Goal: Information Seeking & Learning: Learn about a topic

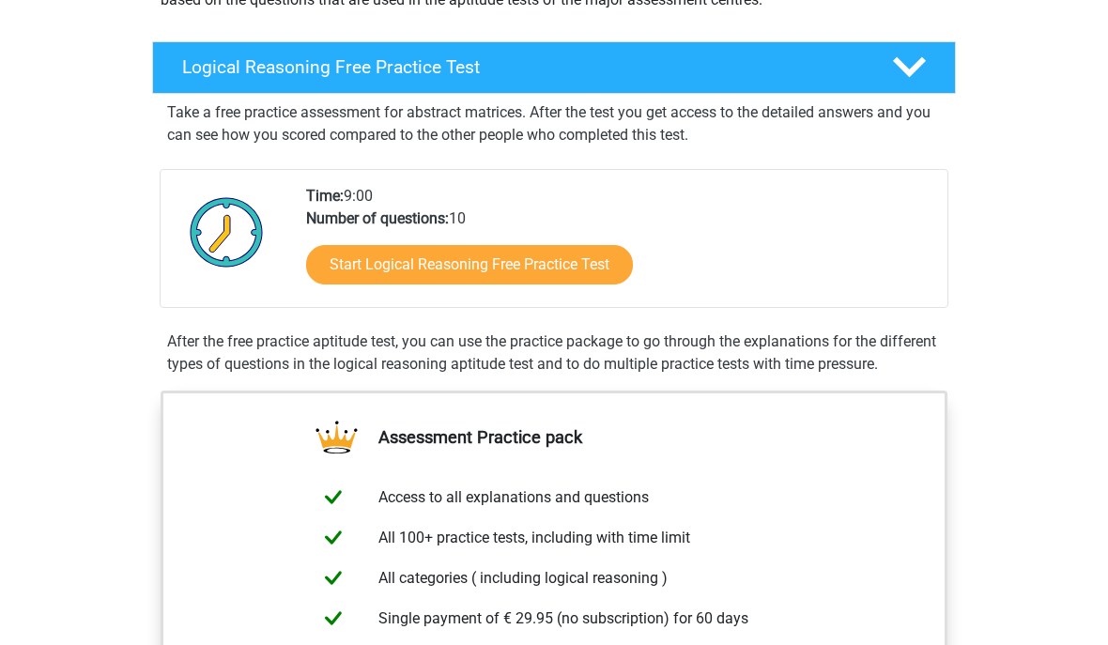
scroll to position [267, 0]
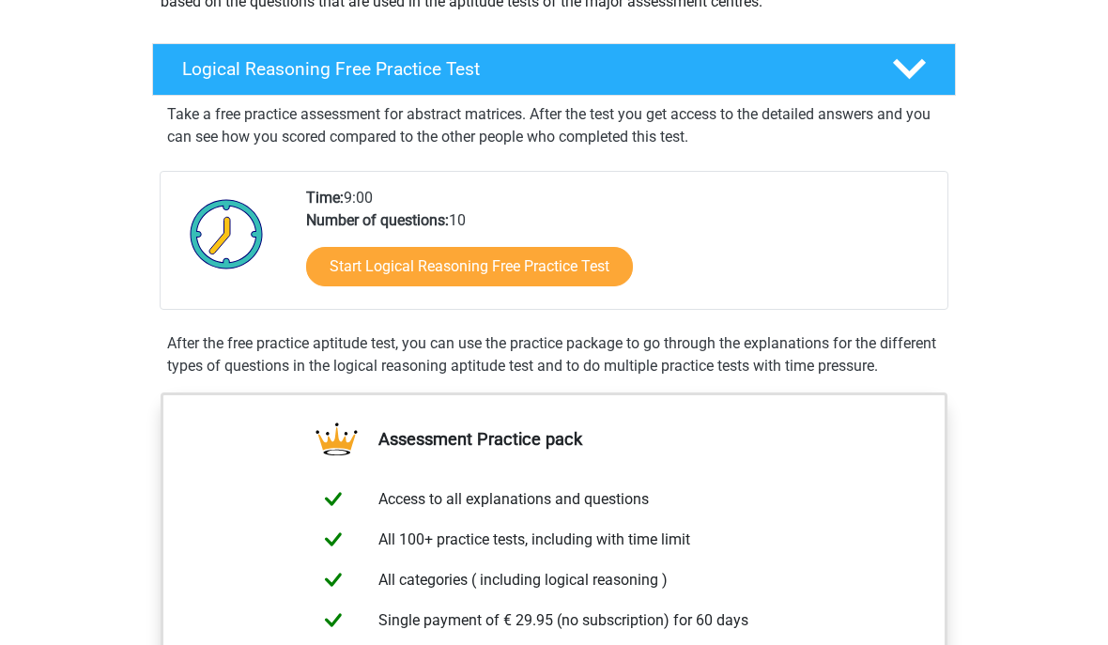
click at [580, 265] on link "Start Logical Reasoning Free Practice Test" at bounding box center [469, 266] width 327 height 39
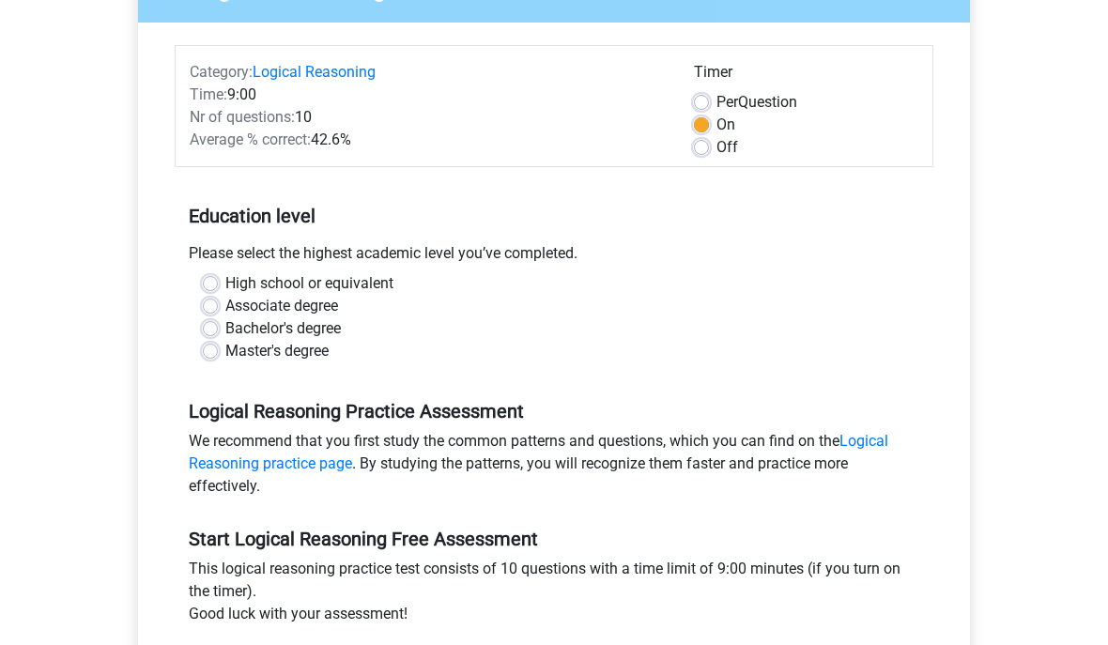
scroll to position [200, 0]
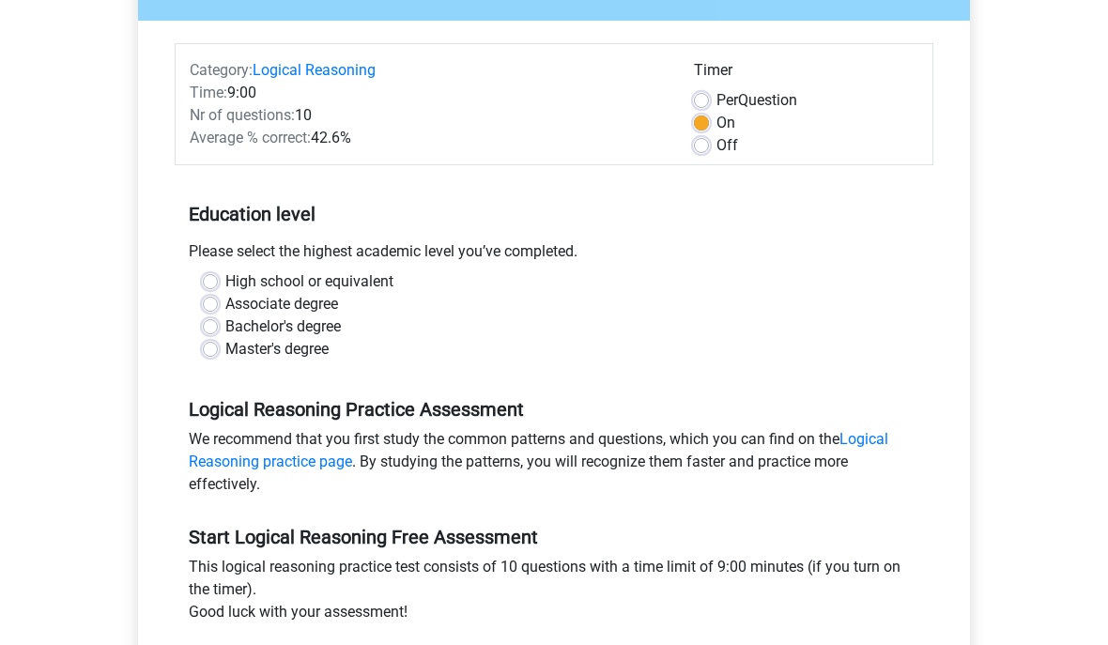
click at [225, 328] on label "Bachelor's degree" at bounding box center [282, 327] width 115 height 23
click at [217, 328] on input "Bachelor's degree" at bounding box center [210, 325] width 15 height 19
radio input "true"
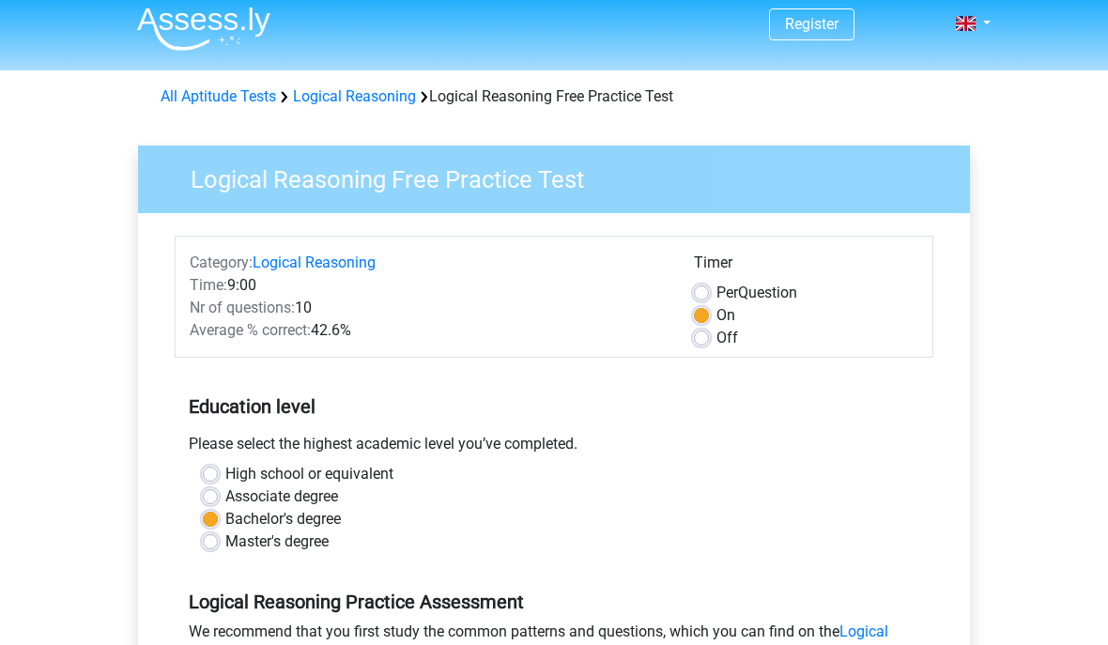
scroll to position [8, 0]
click at [716, 343] on label "Off" at bounding box center [727, 339] width 22 height 23
click at [703, 343] on input "Off" at bounding box center [701, 337] width 15 height 19
radio input "true"
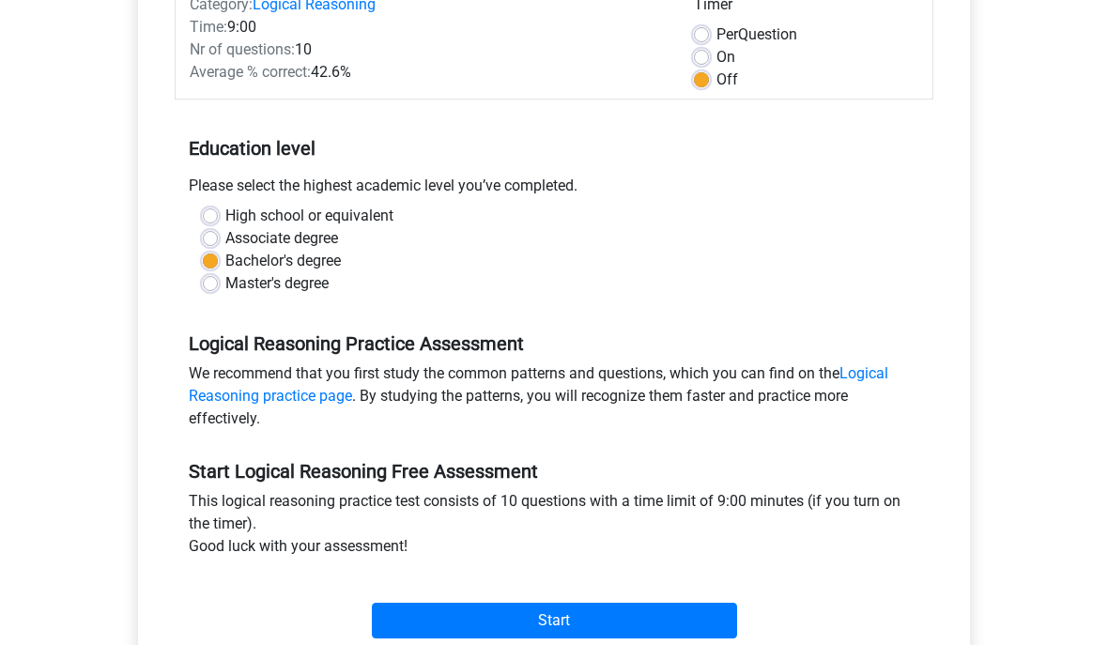
scroll to position [330, 0]
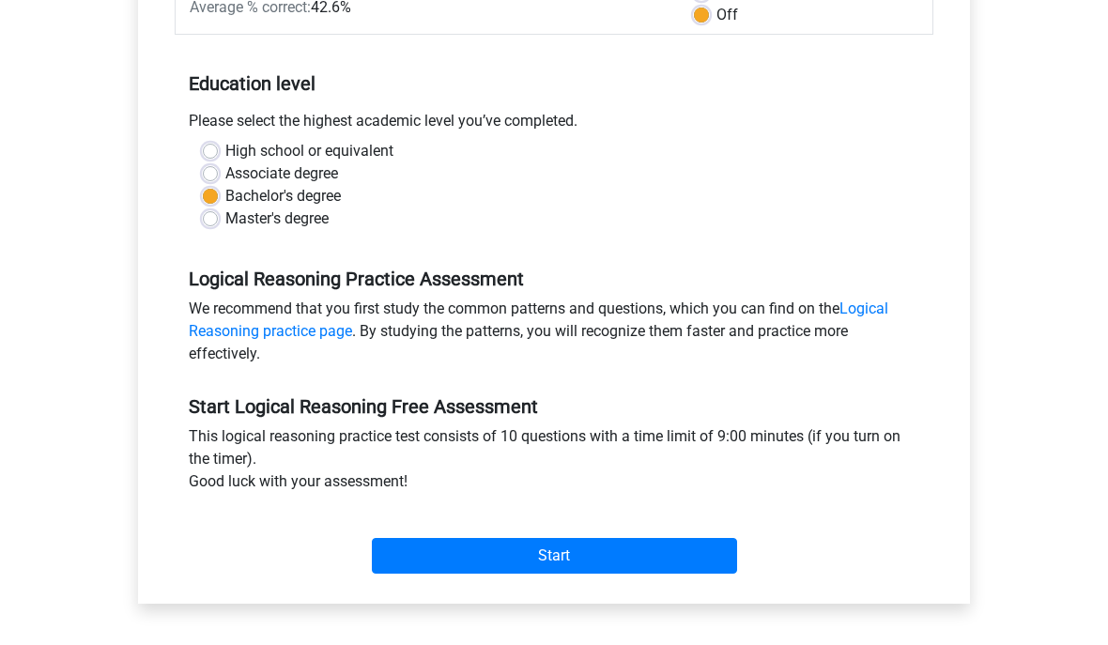
click at [570, 549] on input "Start" at bounding box center [554, 557] width 365 height 36
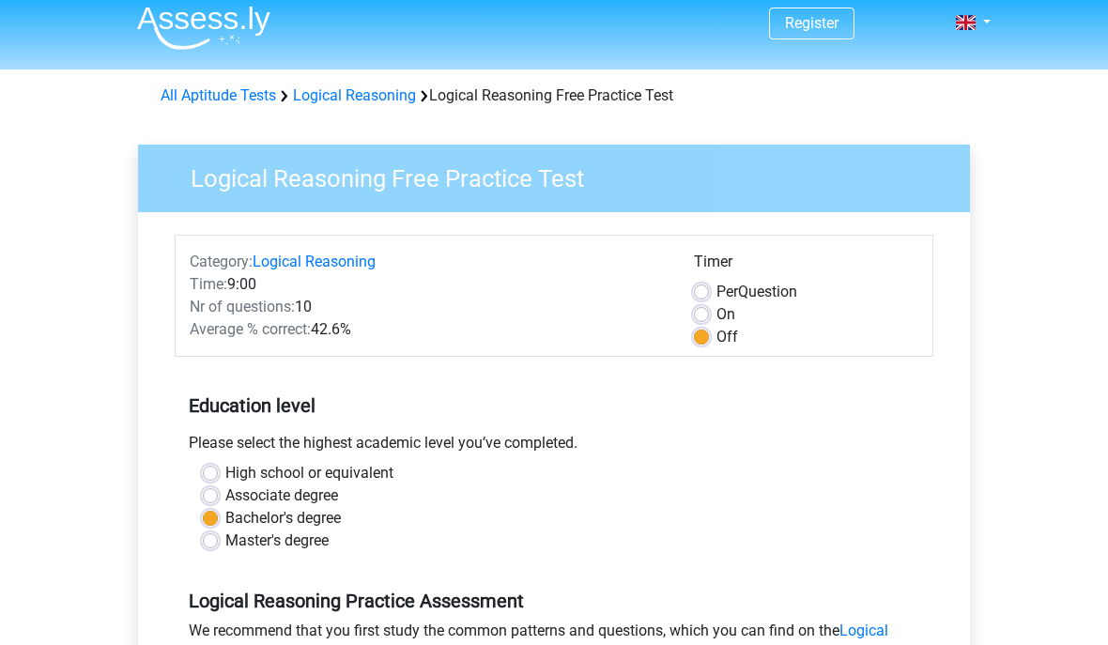
scroll to position [0, 0]
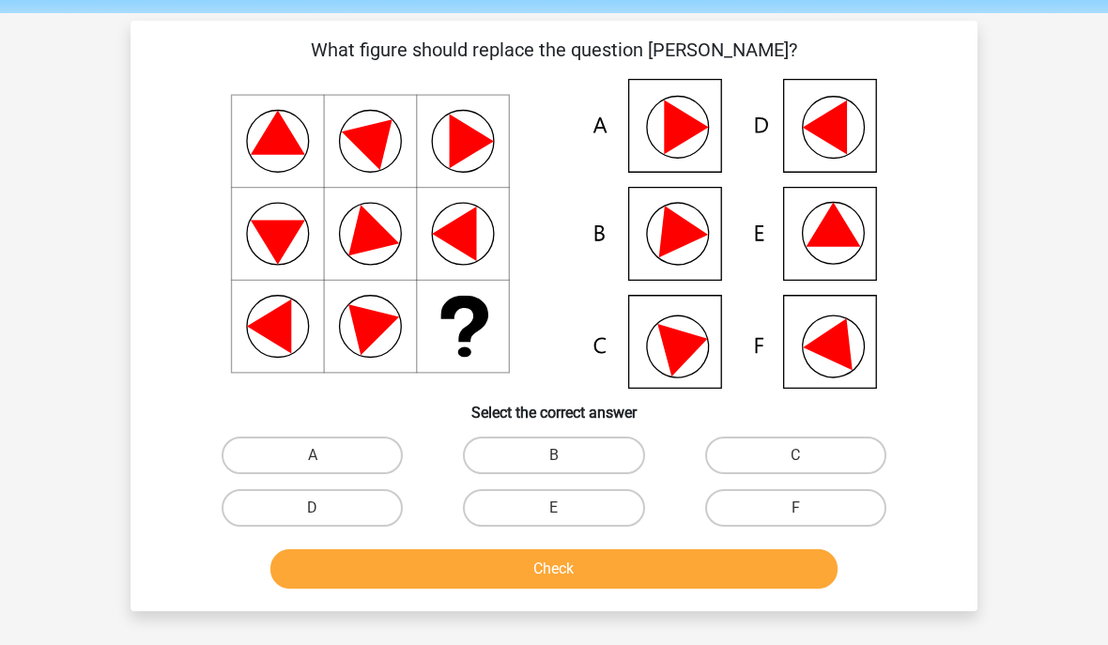
scroll to position [66, 0]
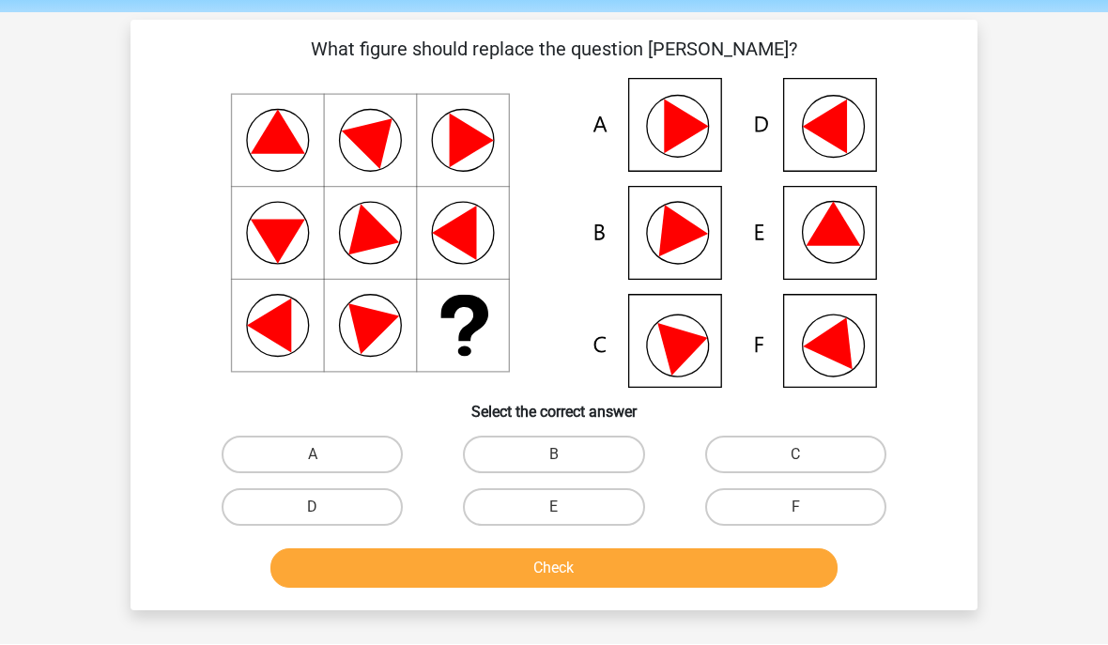
click at [819, 505] on label "F" at bounding box center [795, 508] width 181 height 38
click at [807, 508] on input "F" at bounding box center [801, 514] width 12 height 12
radio input "true"
click at [612, 572] on button "Check" at bounding box center [554, 567] width 568 height 39
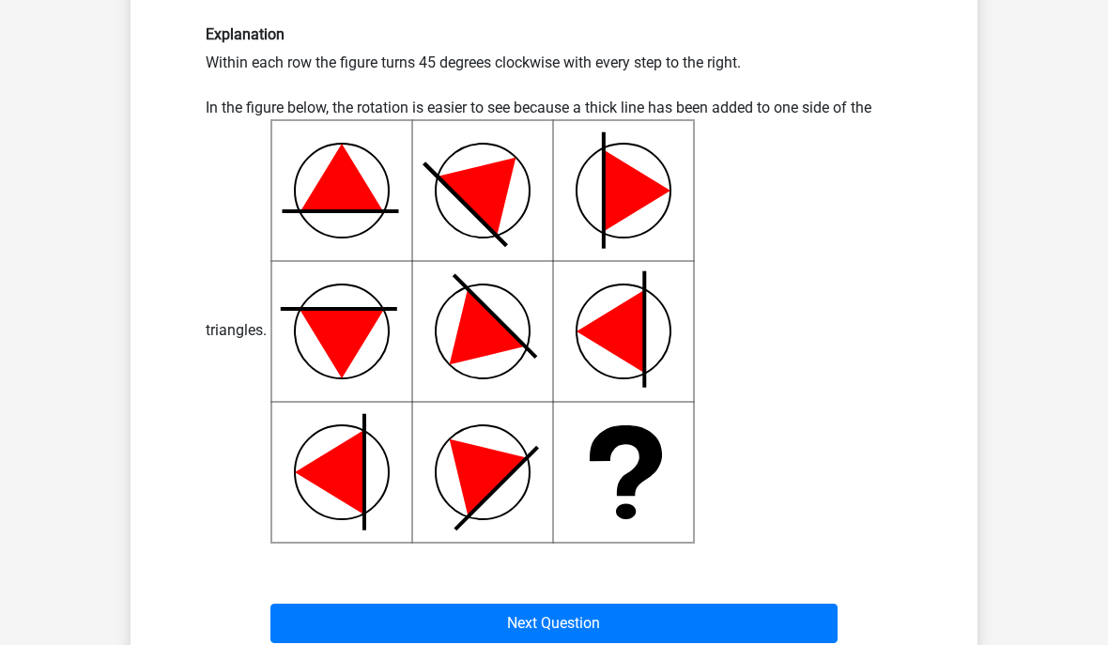
scroll to position [620, 0]
click at [640, 620] on button "Next Question" at bounding box center [554, 623] width 568 height 39
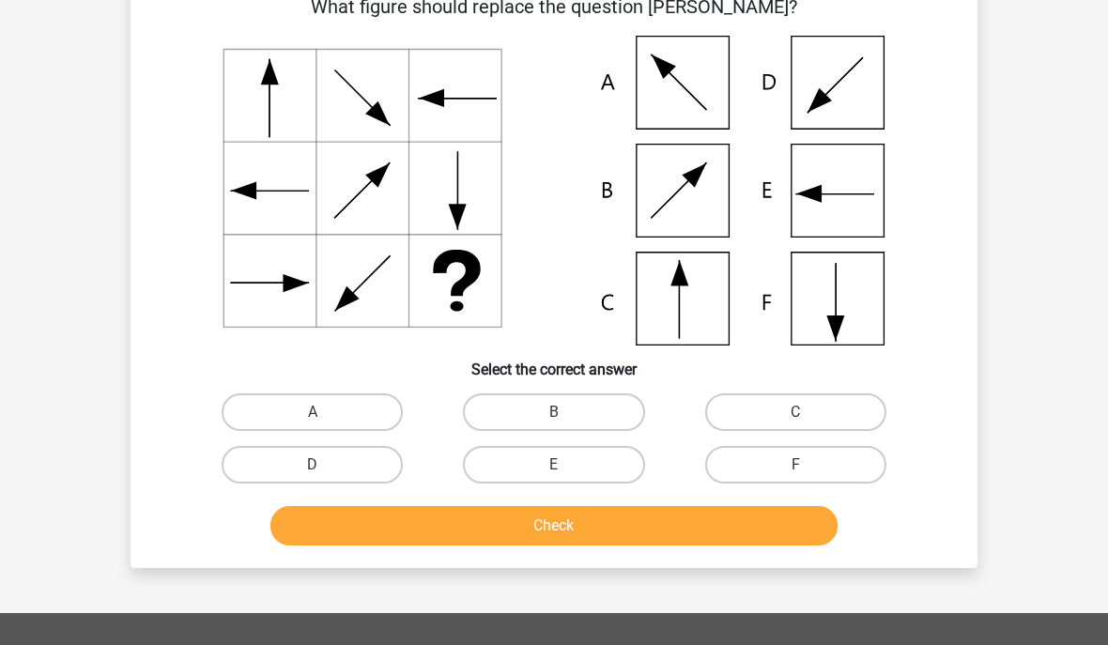
scroll to position [86, 0]
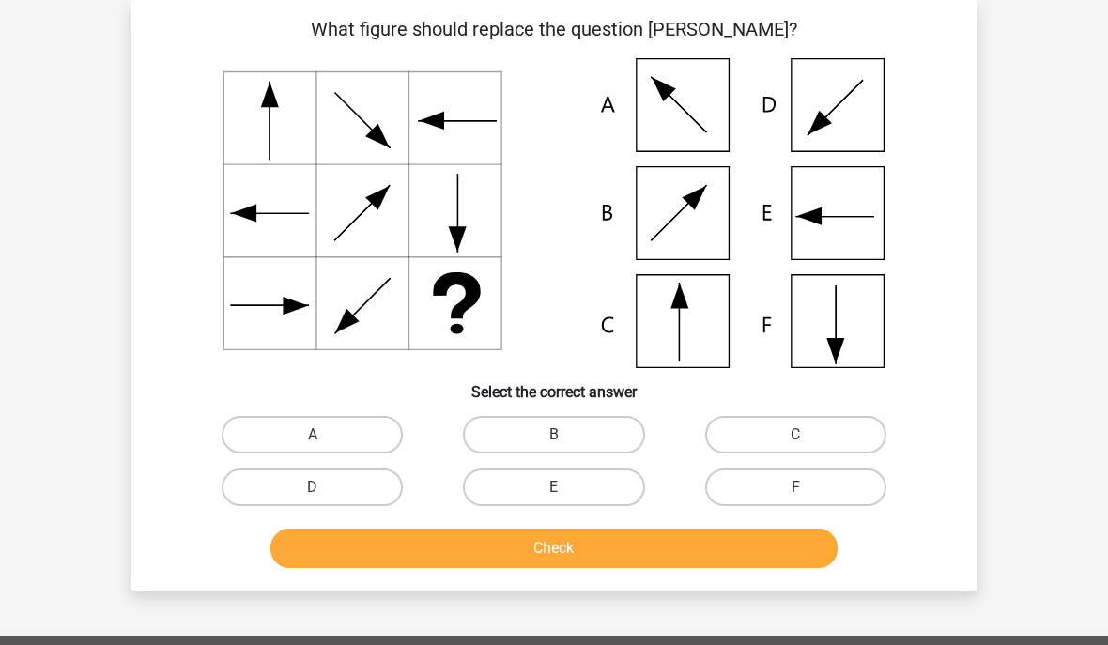
click at [583, 481] on label "E" at bounding box center [553, 487] width 181 height 38
click at [566, 487] on input "E" at bounding box center [560, 493] width 12 height 12
radio input "true"
click at [598, 547] on button "Check" at bounding box center [554, 547] width 568 height 39
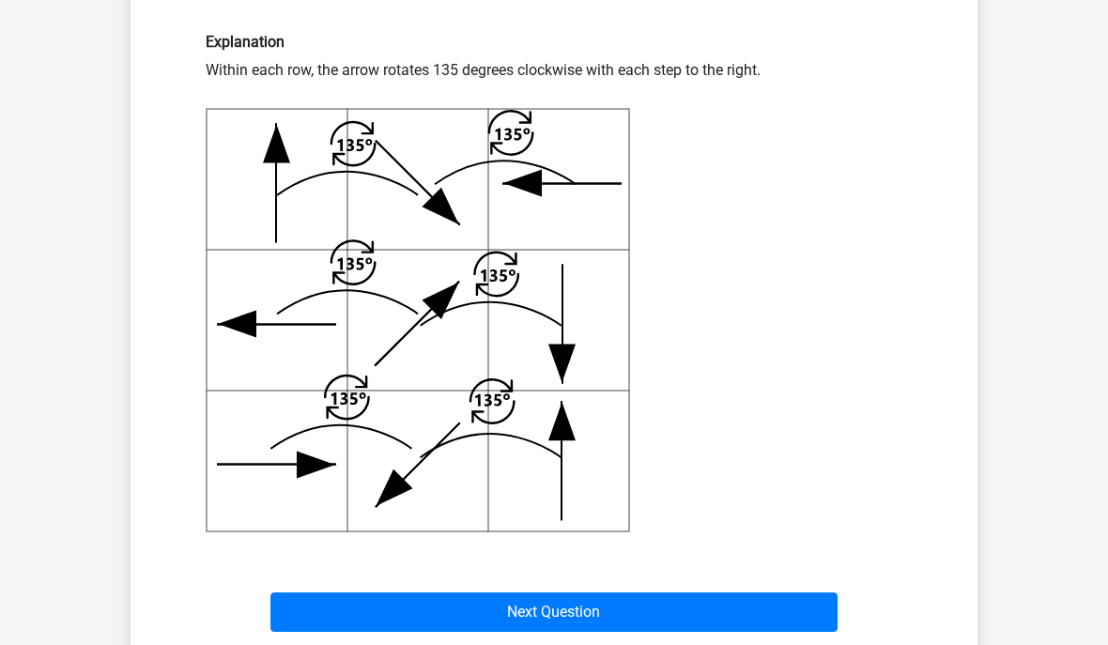
scroll to position [615, 0]
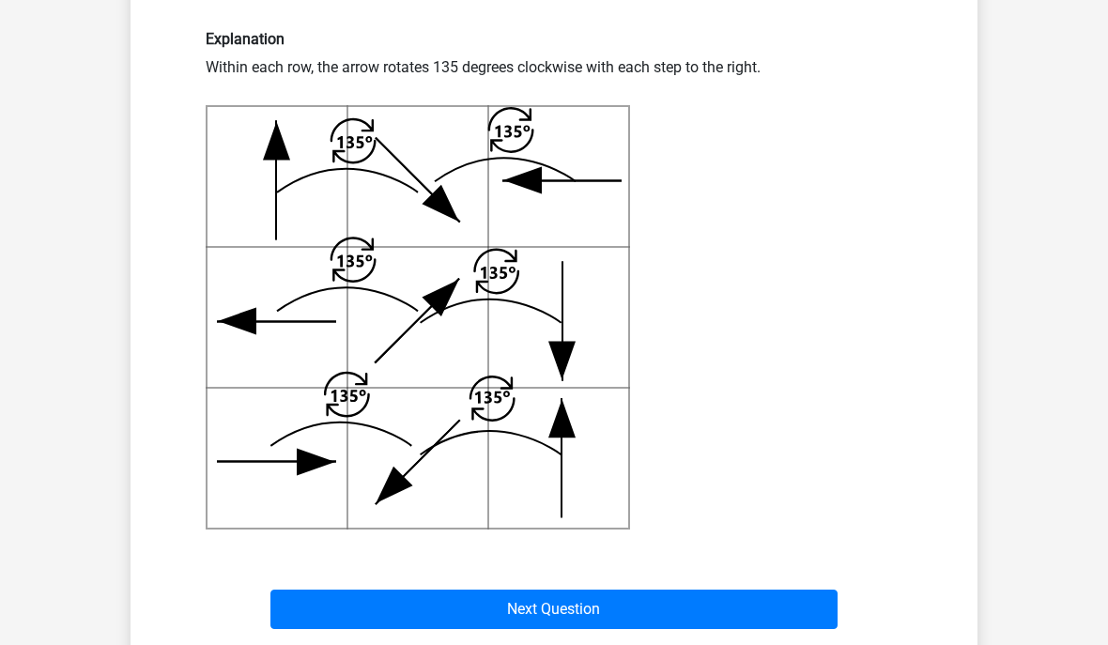
click at [690, 609] on button "Next Question" at bounding box center [554, 609] width 568 height 39
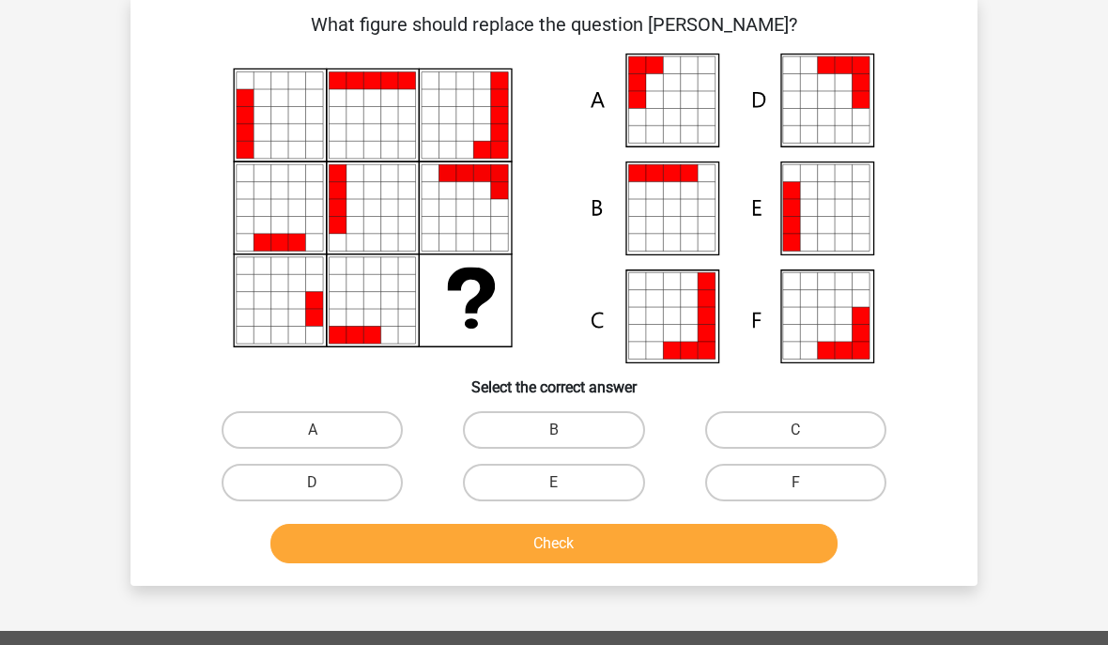
scroll to position [86, 0]
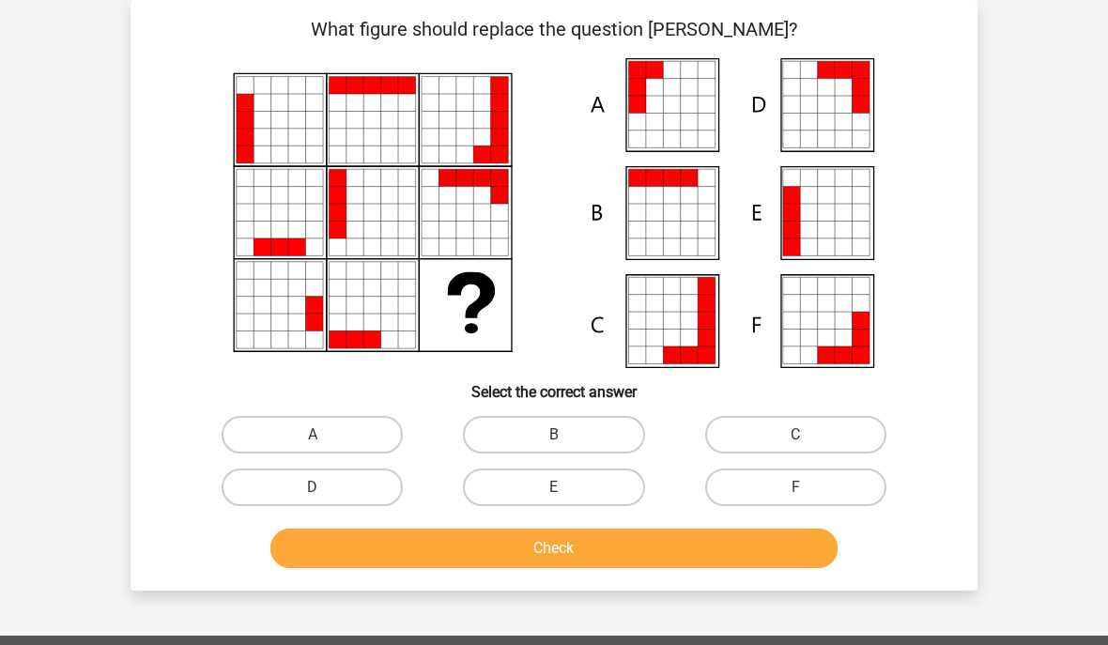
click at [345, 421] on label "A" at bounding box center [312, 435] width 181 height 38
click at [325, 435] on input "A" at bounding box center [319, 441] width 12 height 12
radio input "true"
click at [554, 554] on button "Check" at bounding box center [554, 547] width 568 height 39
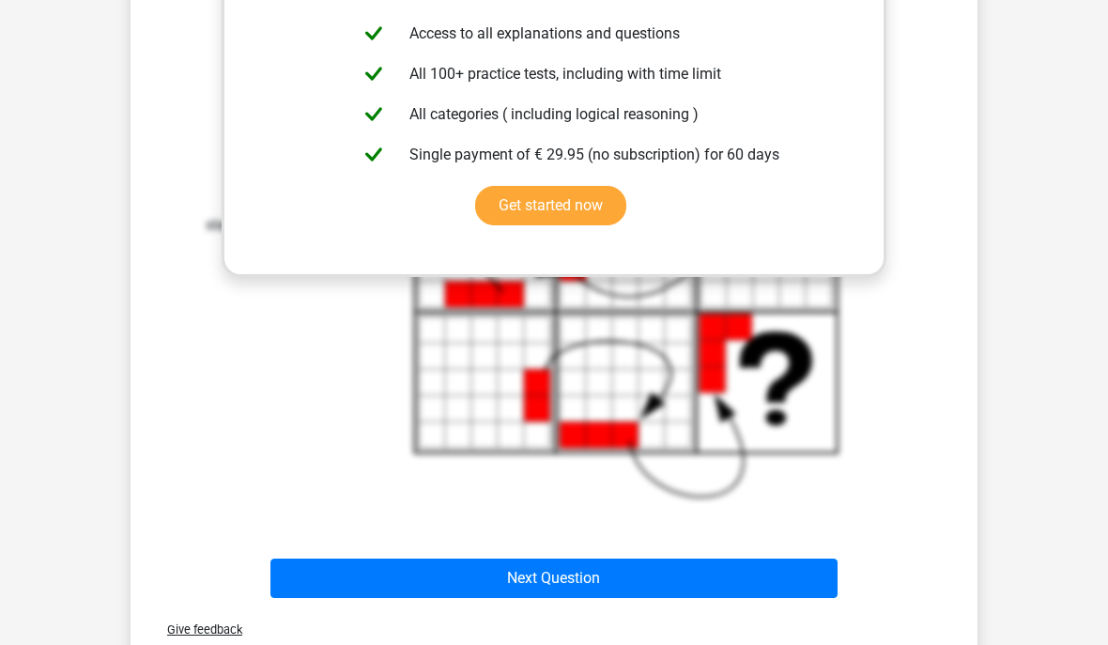
scroll to position [763, 0]
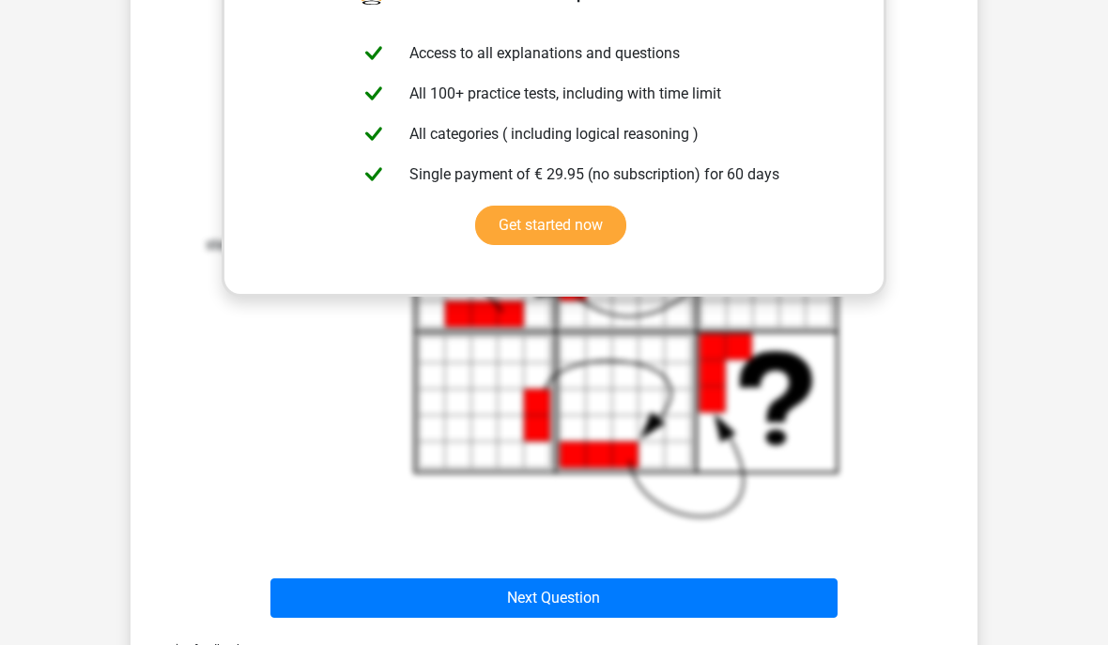
click at [586, 593] on button "Next Question" at bounding box center [554, 598] width 568 height 39
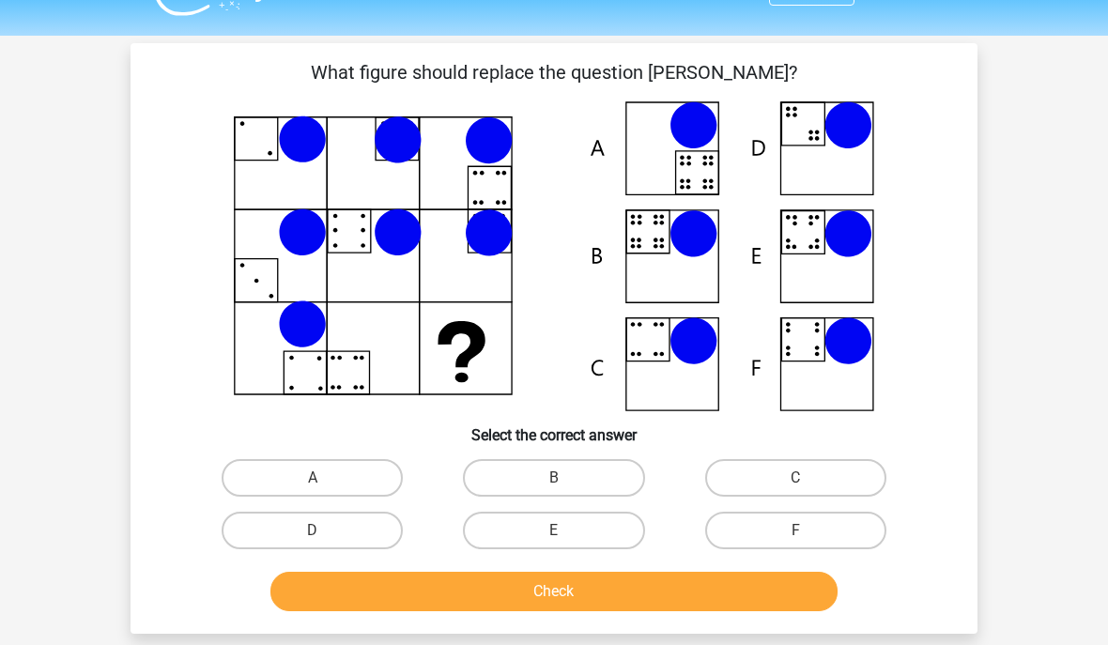
scroll to position [43, 0]
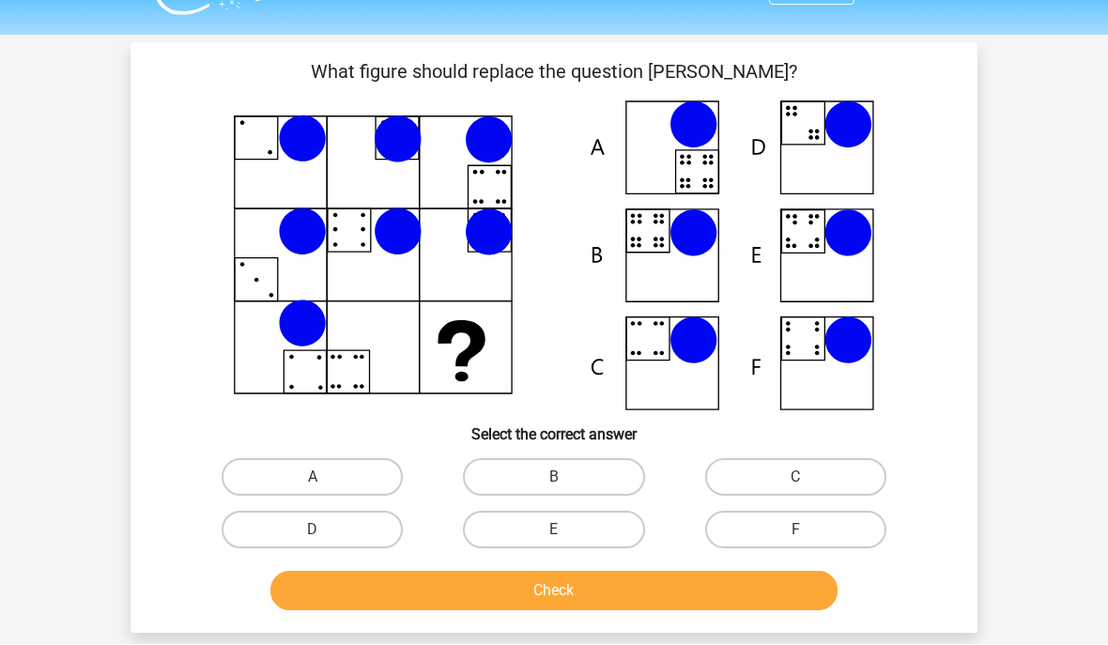
click at [574, 468] on label "B" at bounding box center [553, 478] width 181 height 38
click at [566, 478] on input "B" at bounding box center [560, 484] width 12 height 12
radio input "true"
click at [609, 594] on button "Check" at bounding box center [554, 590] width 568 height 39
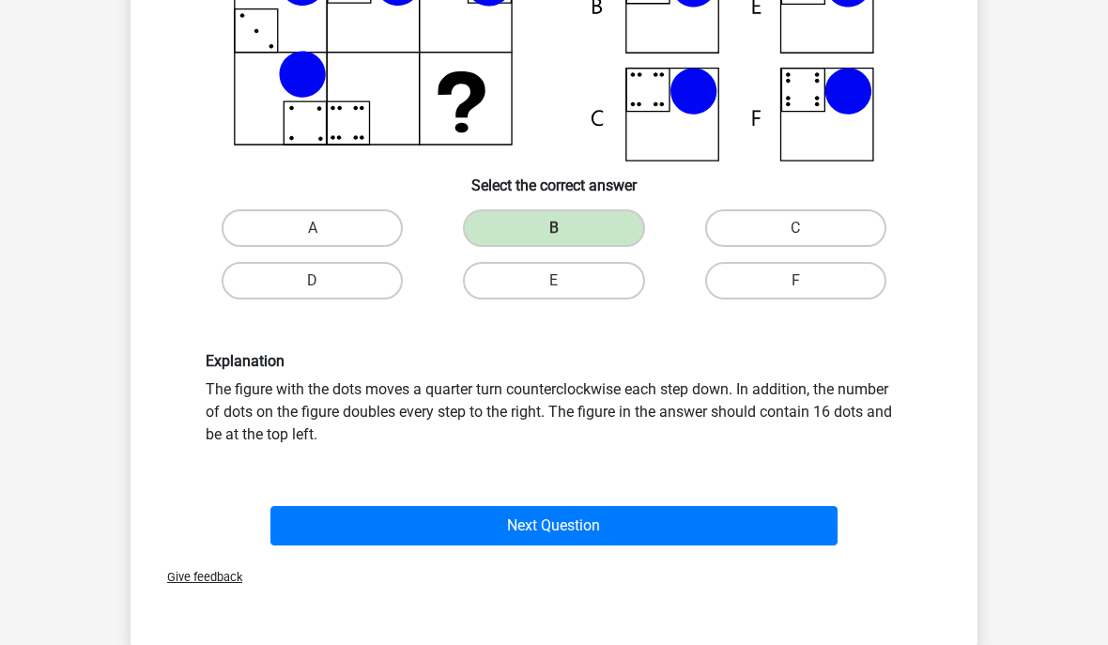
scroll to position [292, 0]
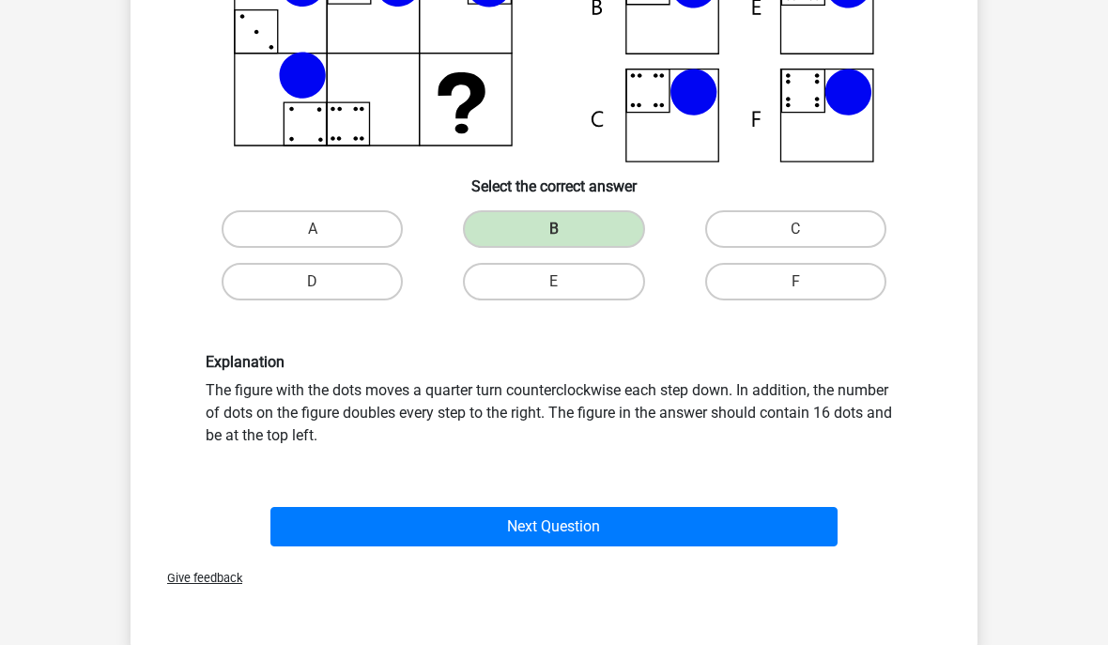
click at [583, 523] on button "Next Question" at bounding box center [554, 526] width 568 height 39
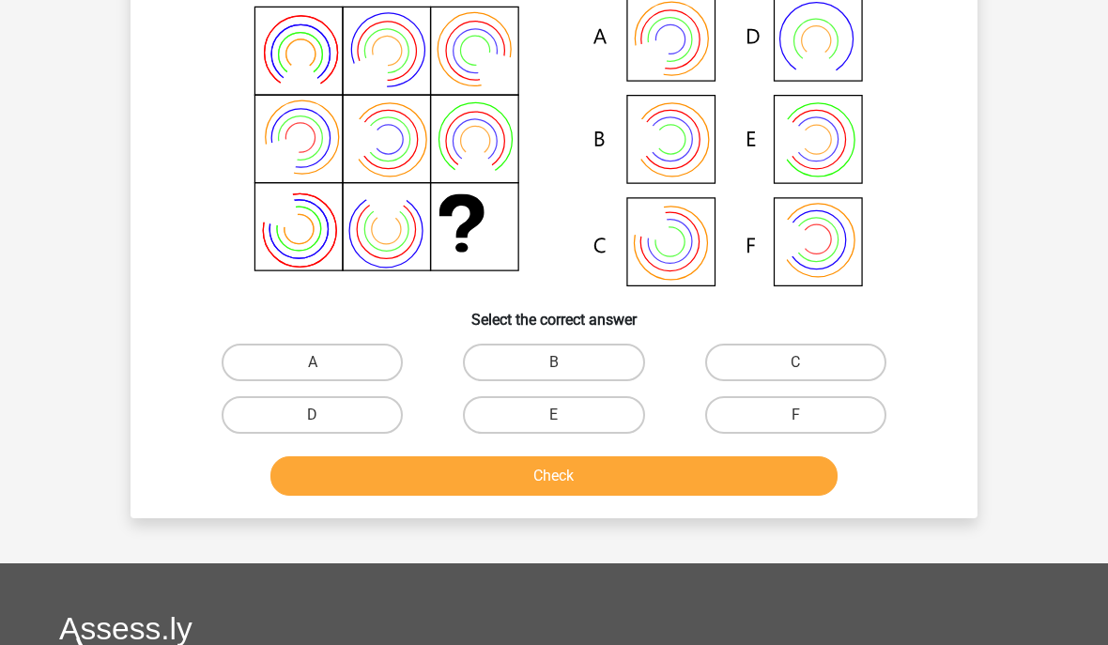
scroll to position [86, 0]
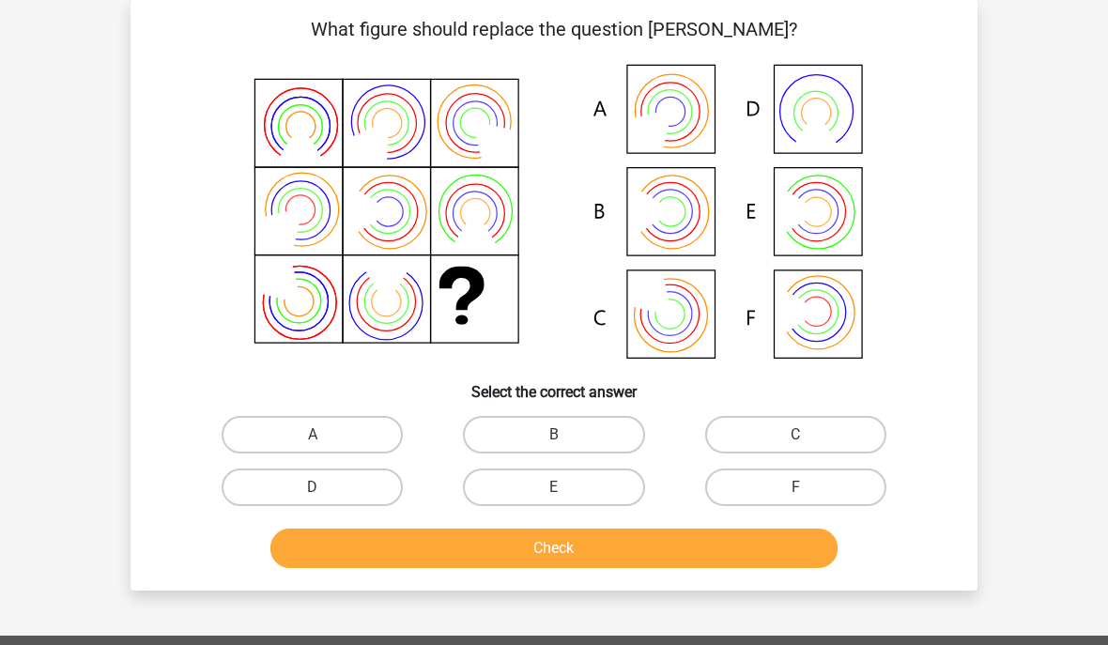
click at [356, 438] on label "A" at bounding box center [312, 435] width 181 height 38
click at [325, 438] on input "A" at bounding box center [319, 441] width 12 height 12
radio input "true"
click at [577, 549] on button "Check" at bounding box center [554, 547] width 568 height 39
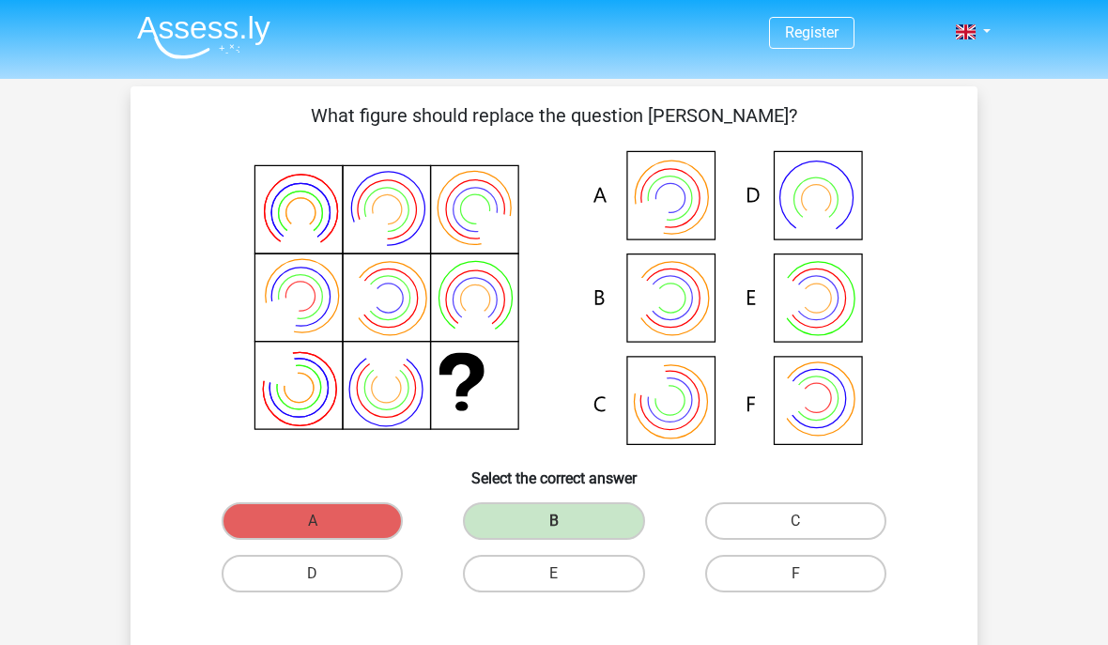
scroll to position [0, 0]
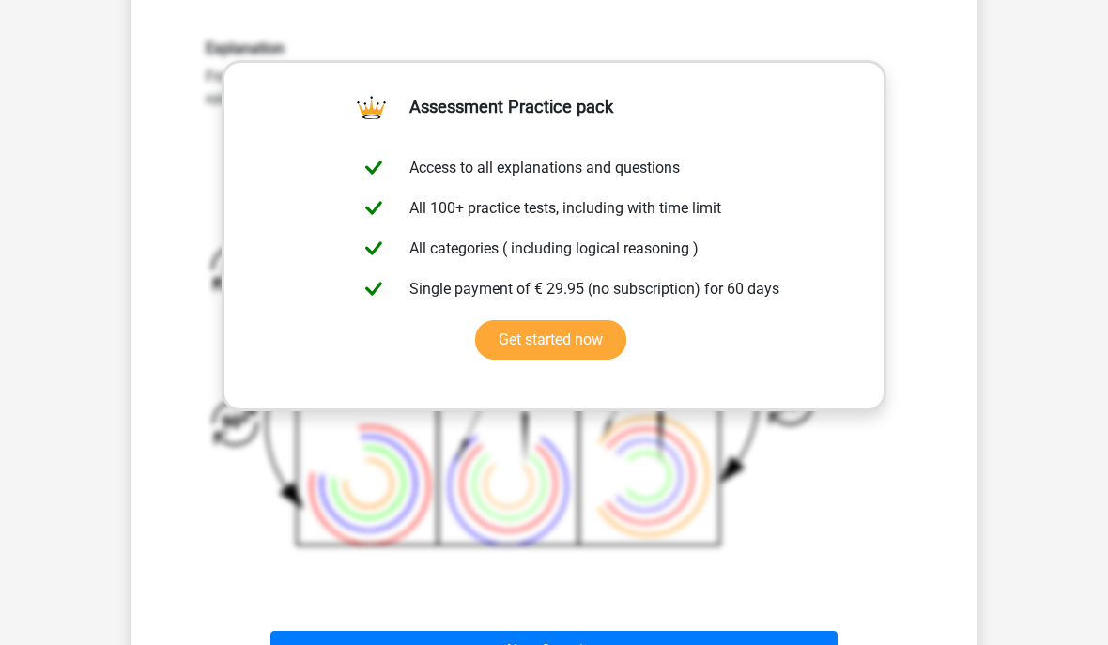
click at [611, 644] on button "Next Question" at bounding box center [554, 650] width 568 height 39
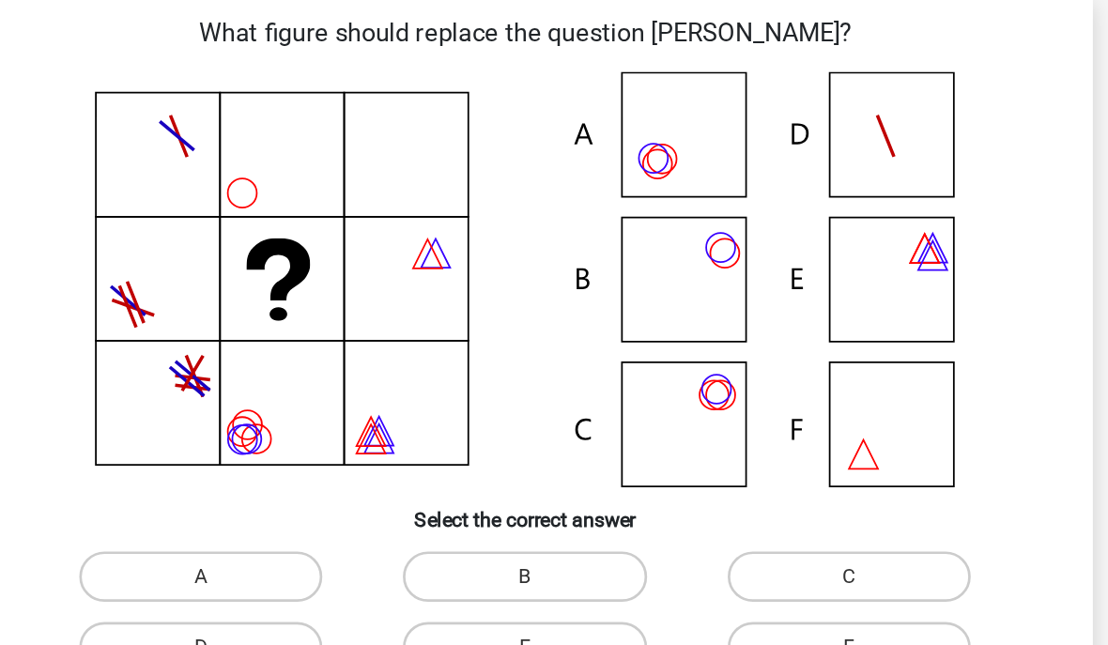
scroll to position [88, 0]
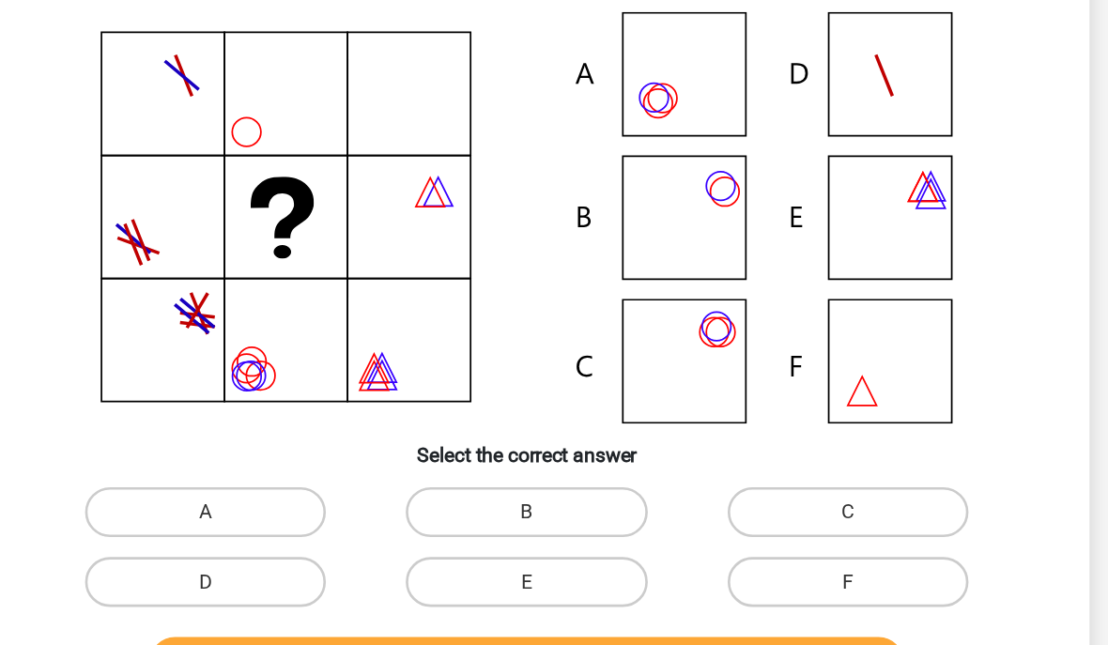
click at [222, 414] on label "A" at bounding box center [312, 433] width 181 height 38
click at [313, 433] on input "A" at bounding box center [319, 439] width 12 height 12
radio input "true"
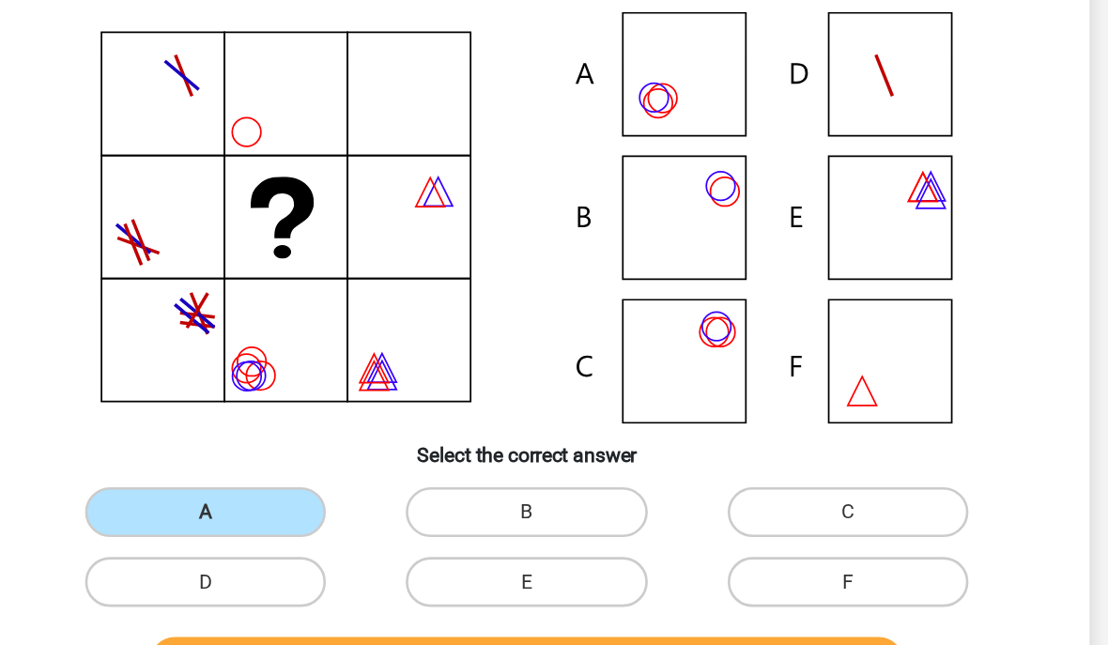
click at [525, 527] on button "Check" at bounding box center [554, 546] width 568 height 39
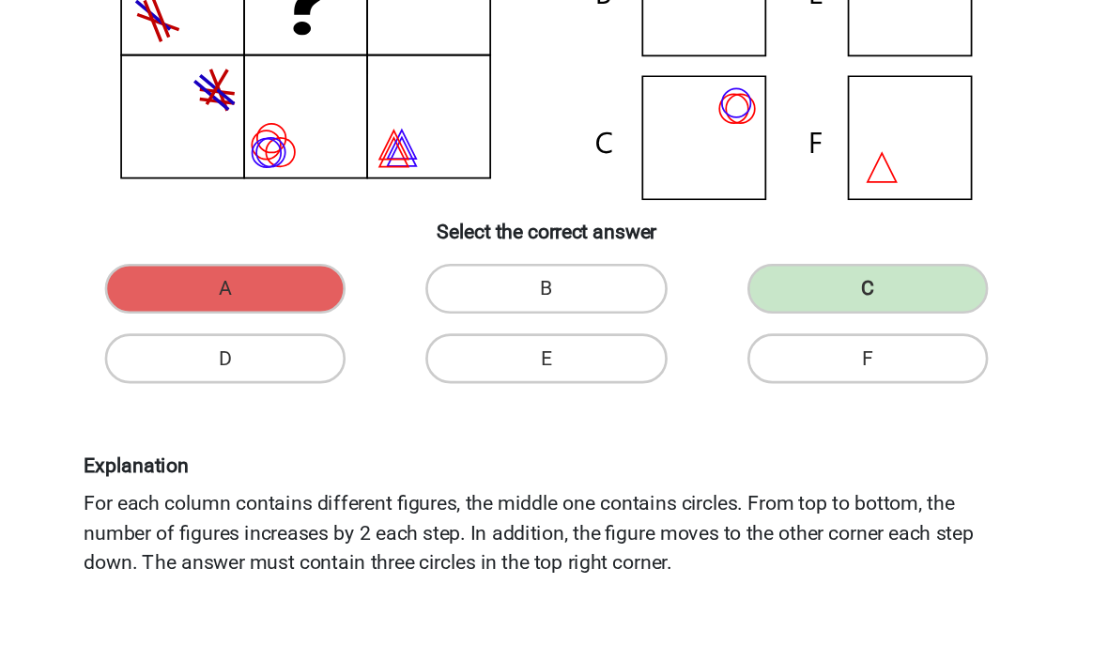
scroll to position [296, 0]
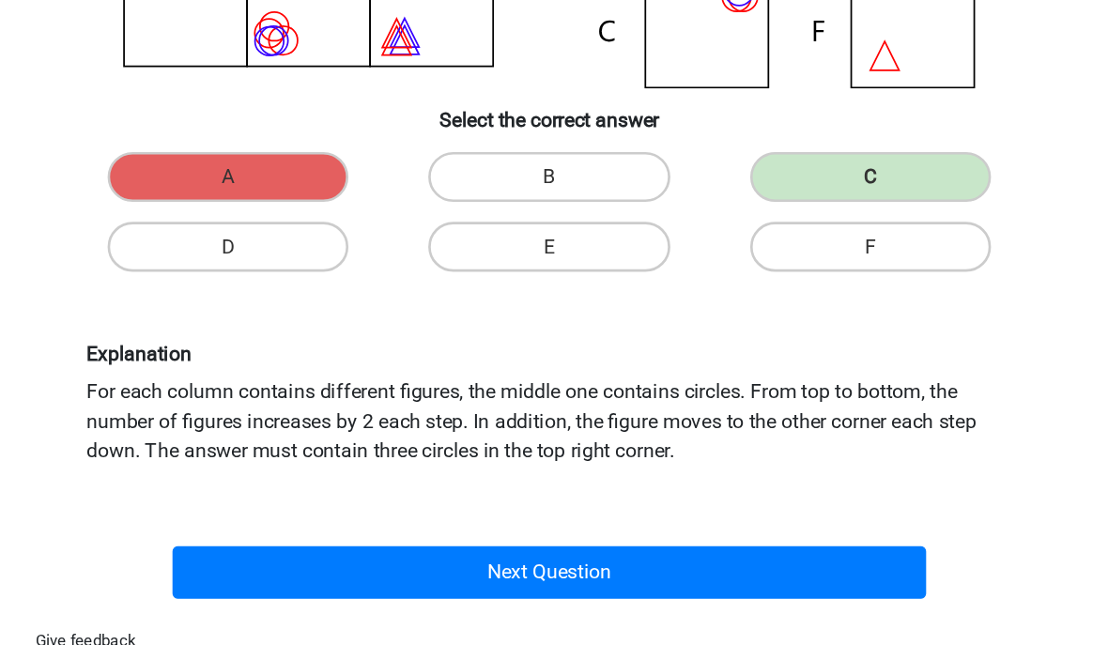
click at [467, 503] on button "Next Question" at bounding box center [554, 522] width 568 height 39
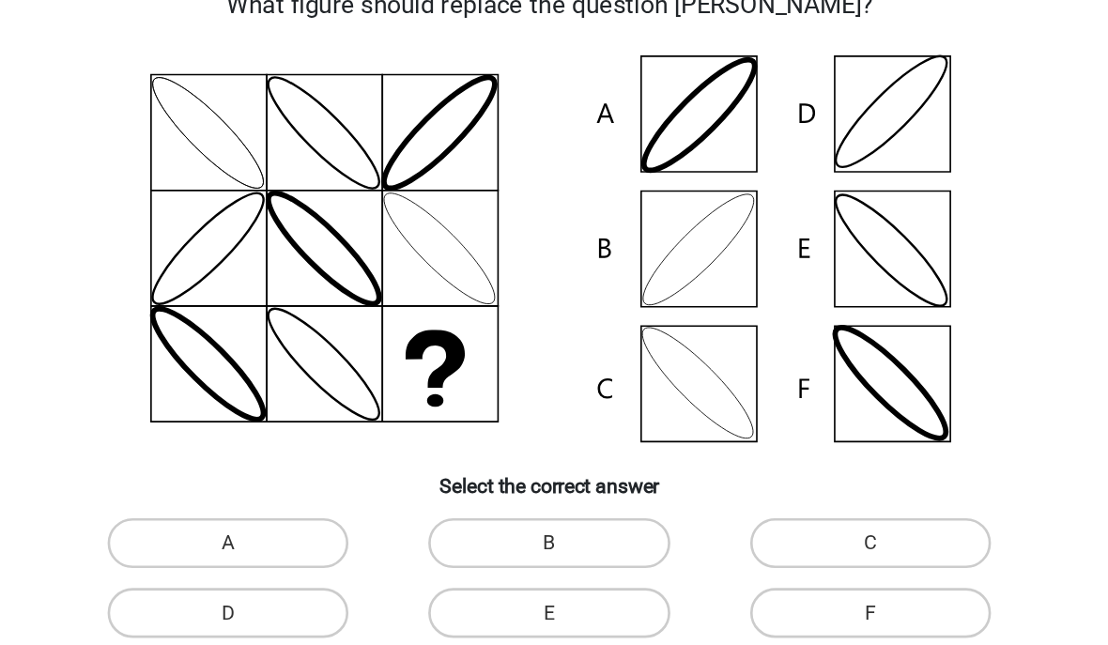
scroll to position [85, 0]
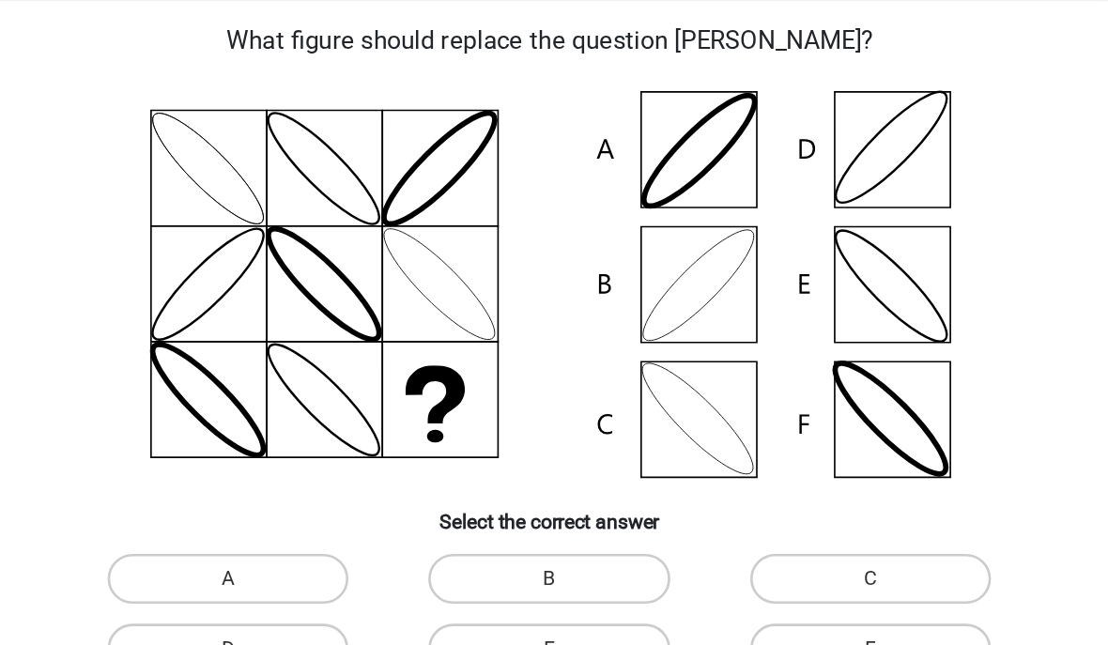
click at [463, 483] on label "E" at bounding box center [553, 488] width 181 height 38
click at [554, 488] on input "E" at bounding box center [560, 494] width 12 height 12
radio input "true"
click at [506, 530] on button "Check" at bounding box center [554, 548] width 568 height 39
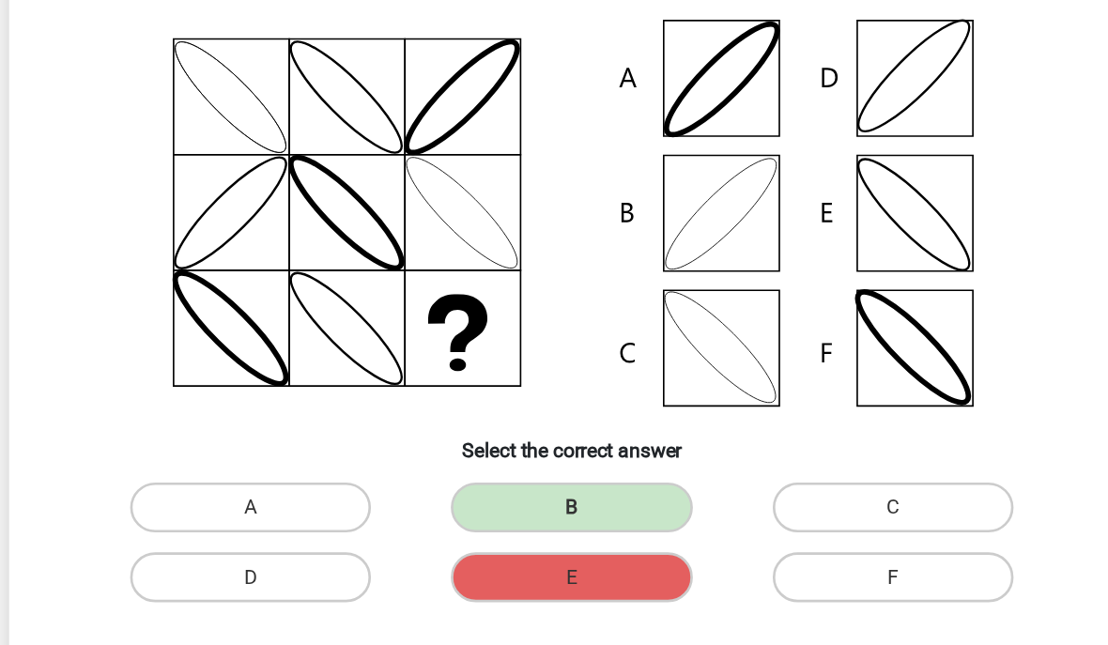
scroll to position [138, 0]
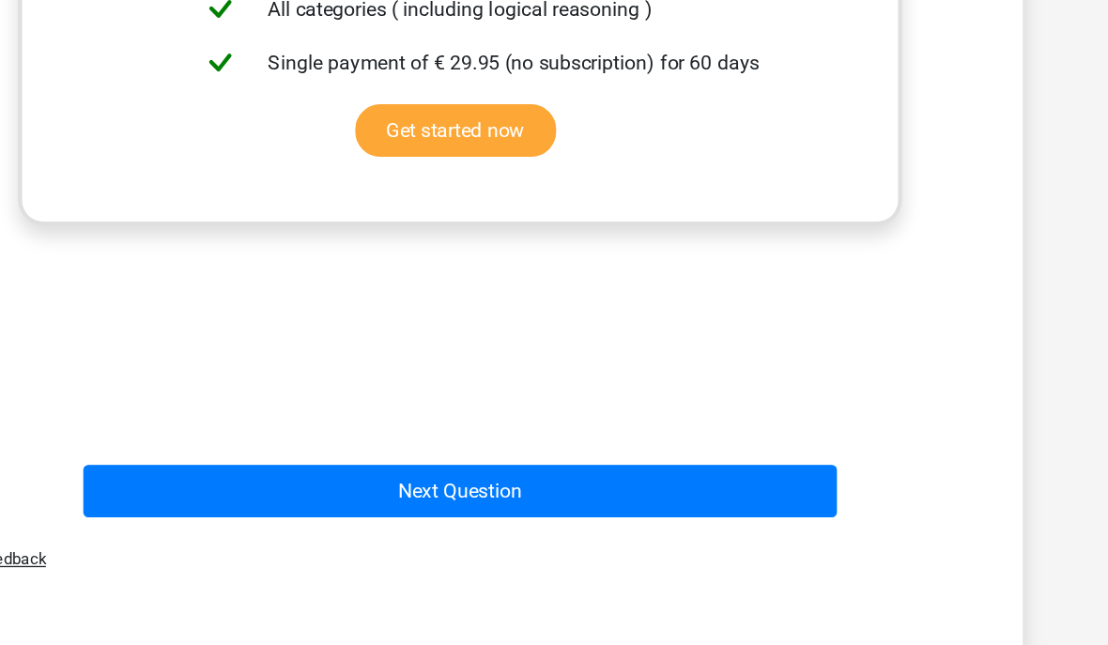
click at [403, 447] on button "Next Question" at bounding box center [554, 466] width 568 height 39
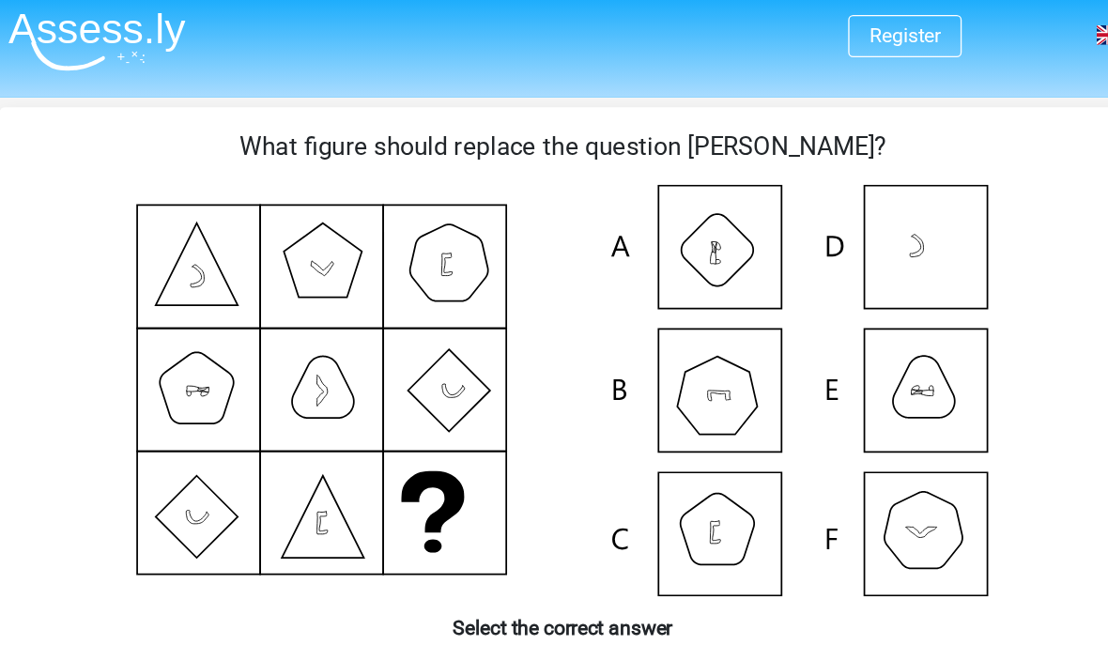
scroll to position [1, 0]
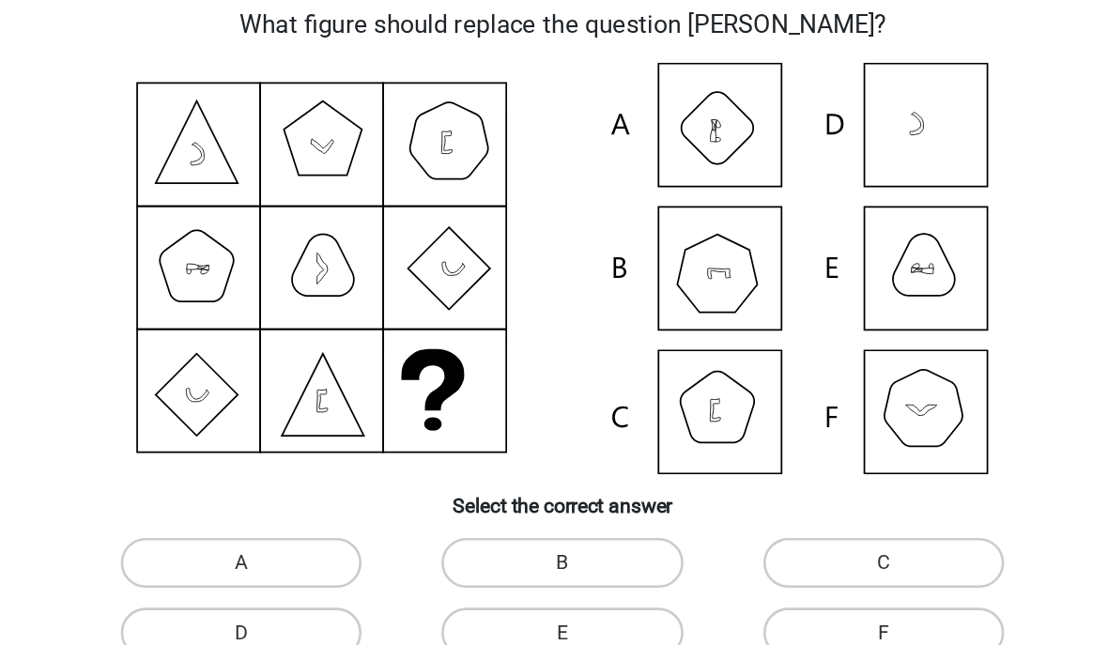
click at [463, 554] on label "E" at bounding box center [553, 573] width 181 height 38
click at [554, 573] on input "E" at bounding box center [560, 579] width 12 height 12
radio input "true"
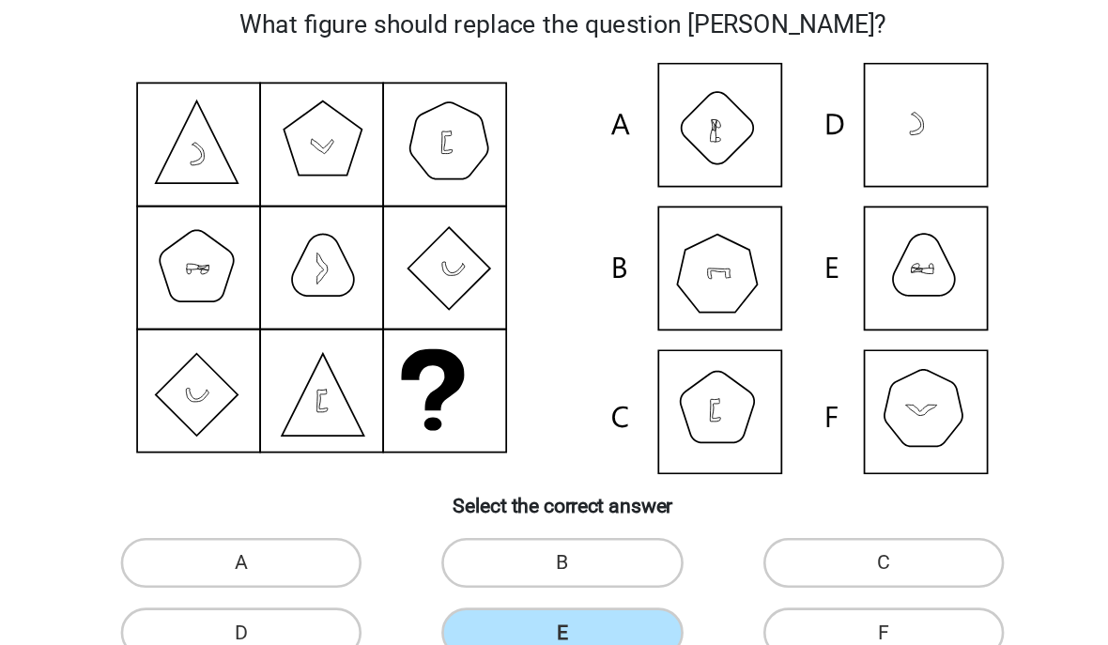
click at [420, 614] on button "Check" at bounding box center [554, 633] width 568 height 39
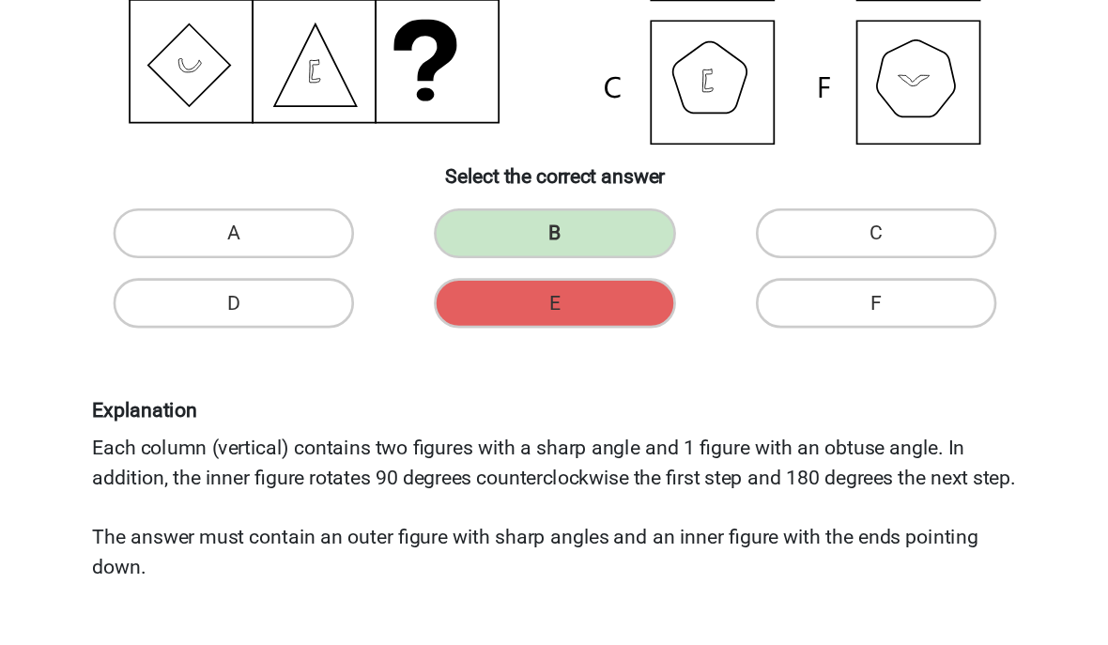
scroll to position [360, 0]
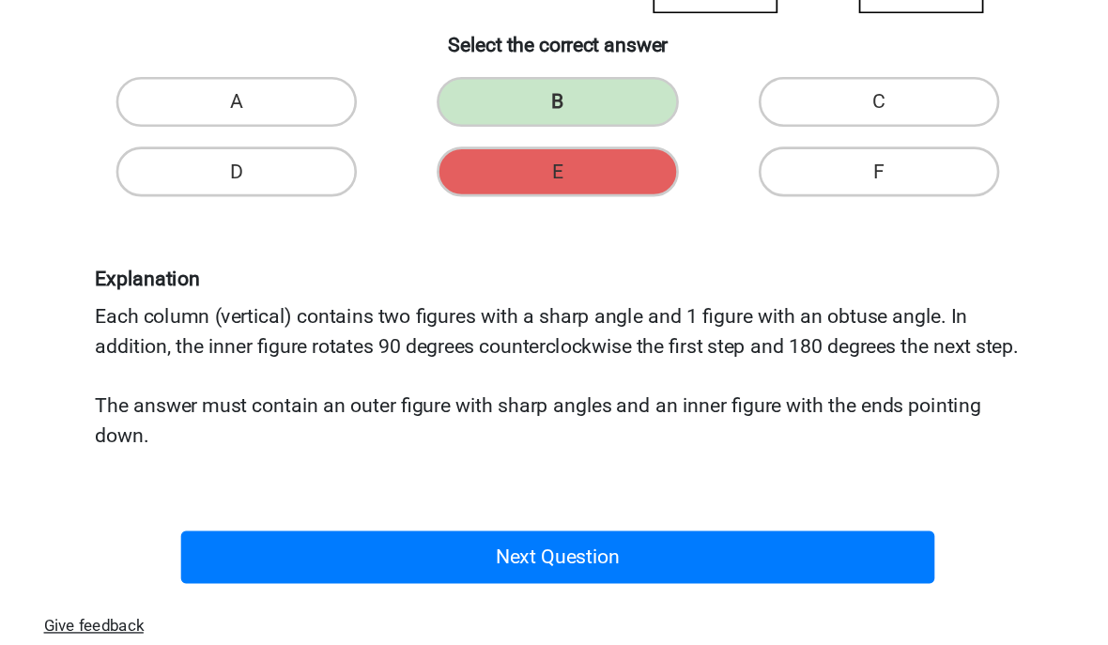
click at [481, 484] on button "Next Question" at bounding box center [554, 503] width 568 height 39
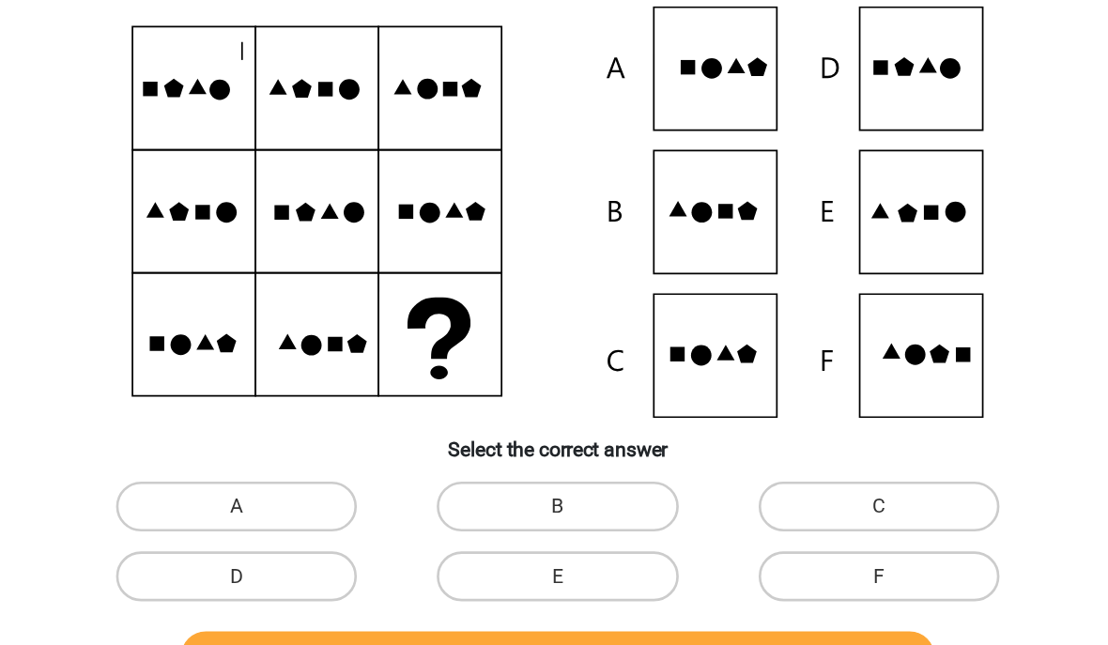
scroll to position [85, 0]
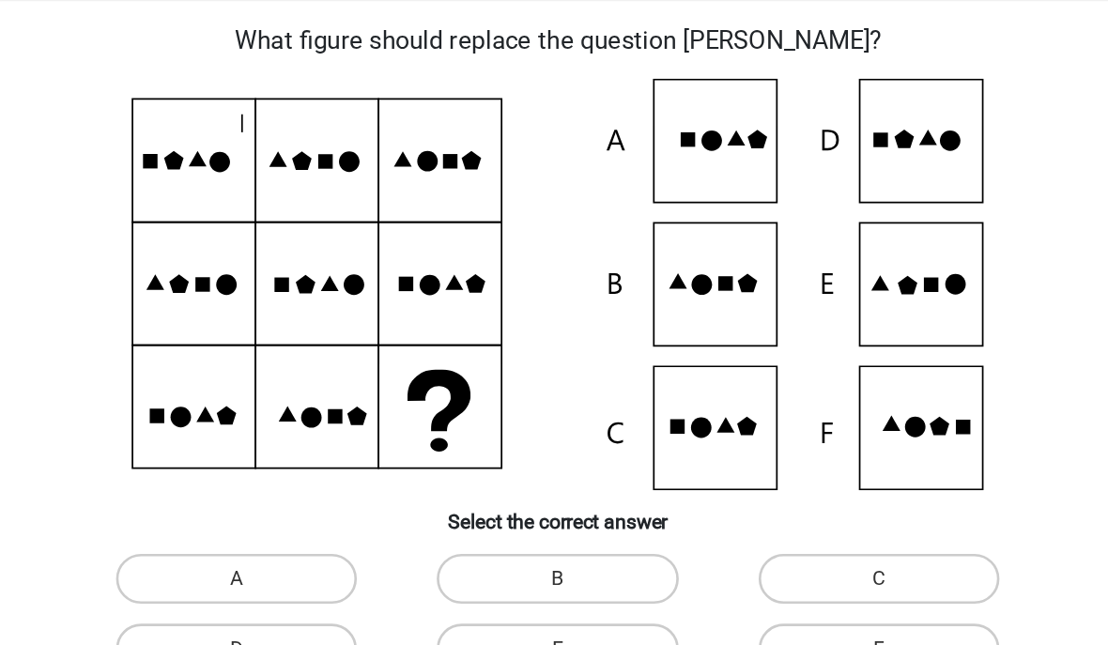
click at [228, 482] on label "D" at bounding box center [312, 488] width 181 height 38
click at [313, 488] on input "D" at bounding box center [319, 494] width 12 height 12
radio input "true"
click at [518, 540] on button "Check" at bounding box center [554, 548] width 568 height 39
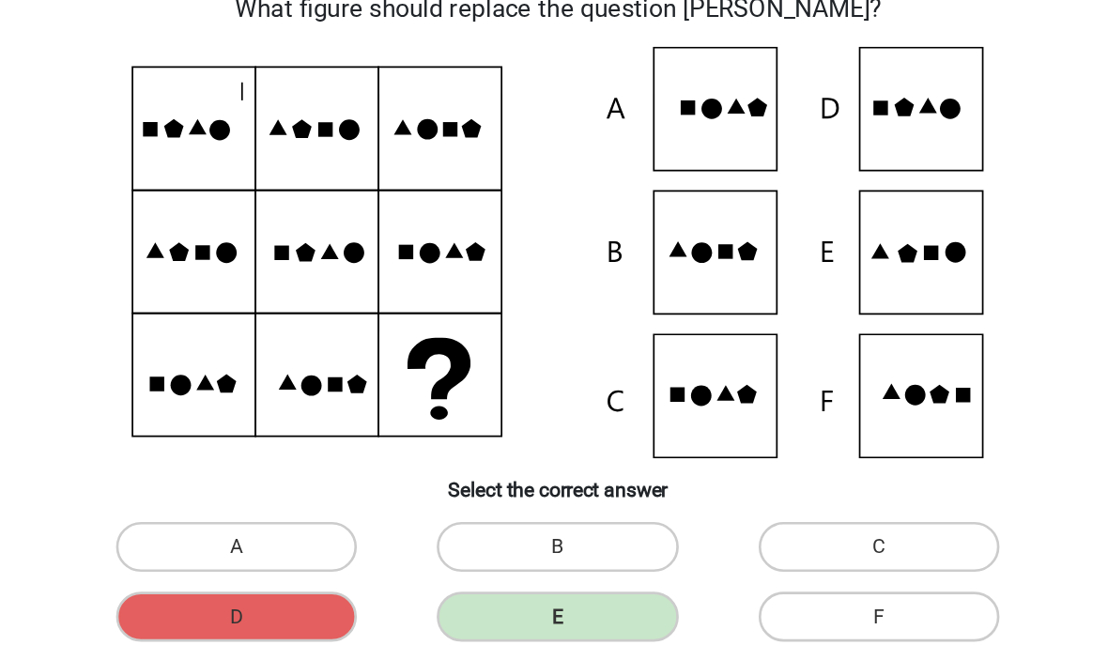
scroll to position [109, 0]
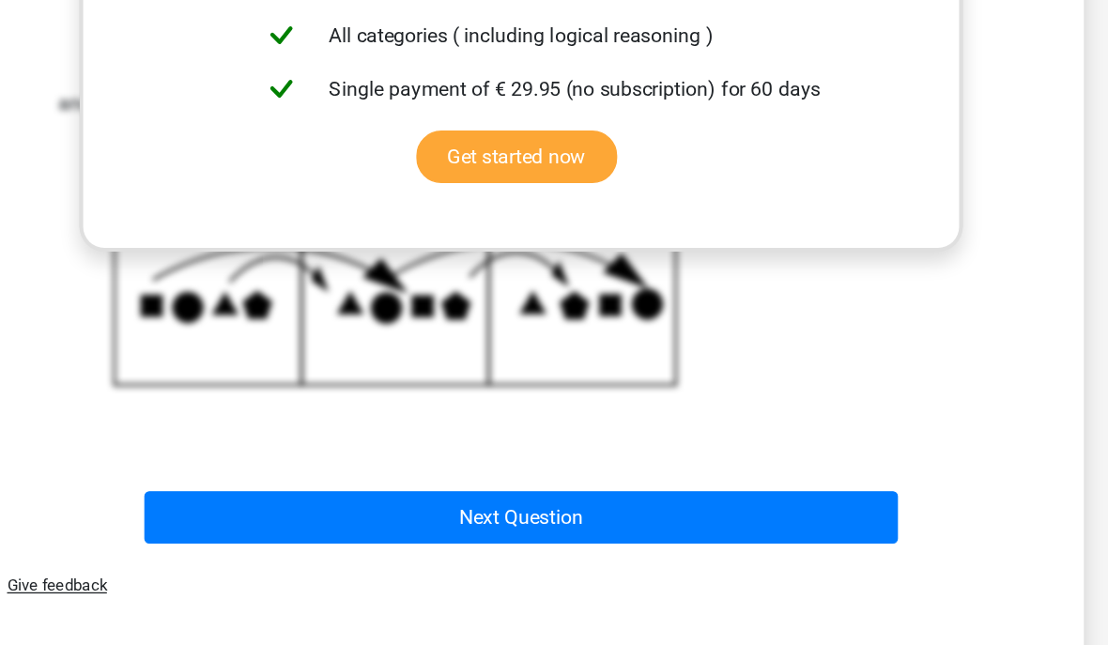
click at [436, 467] on button "Next Question" at bounding box center [554, 486] width 568 height 39
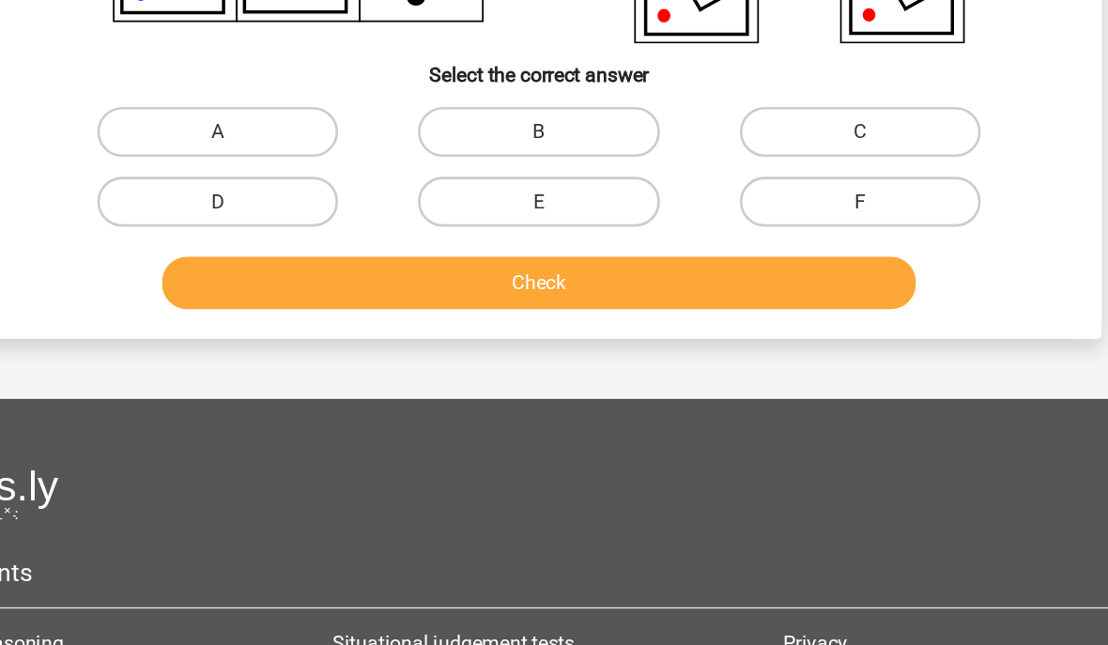
scroll to position [85, 0]
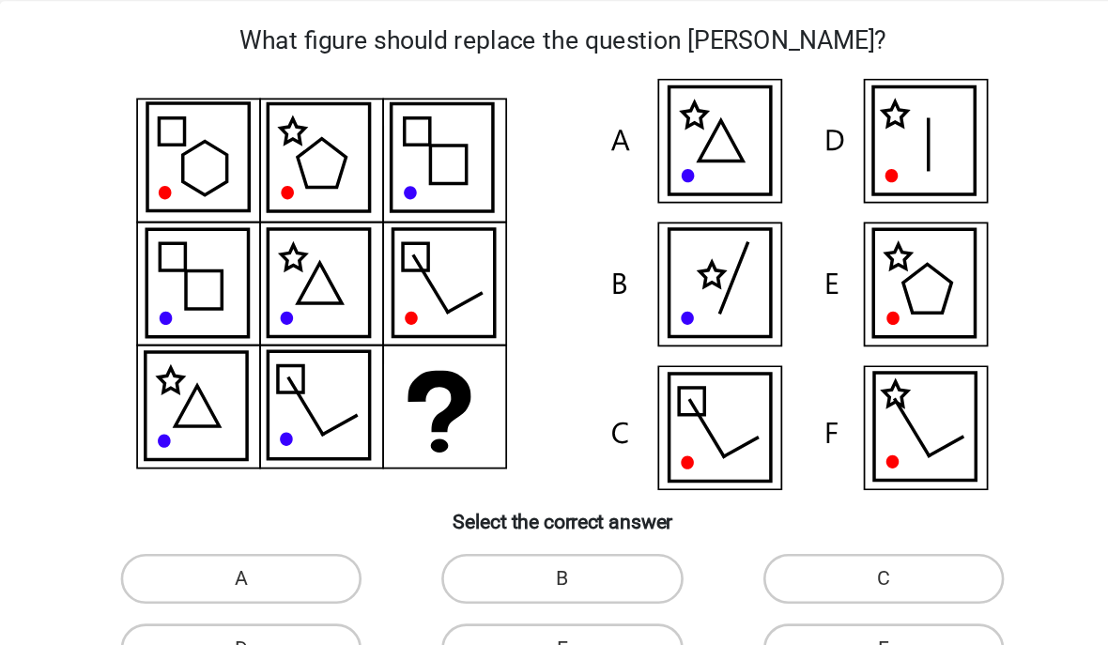
click at [230, 478] on label "D" at bounding box center [312, 488] width 181 height 38
click at [313, 488] on input "D" at bounding box center [319, 494] width 12 height 12
radio input "true"
click at [286, 537] on button "Check" at bounding box center [554, 548] width 568 height 39
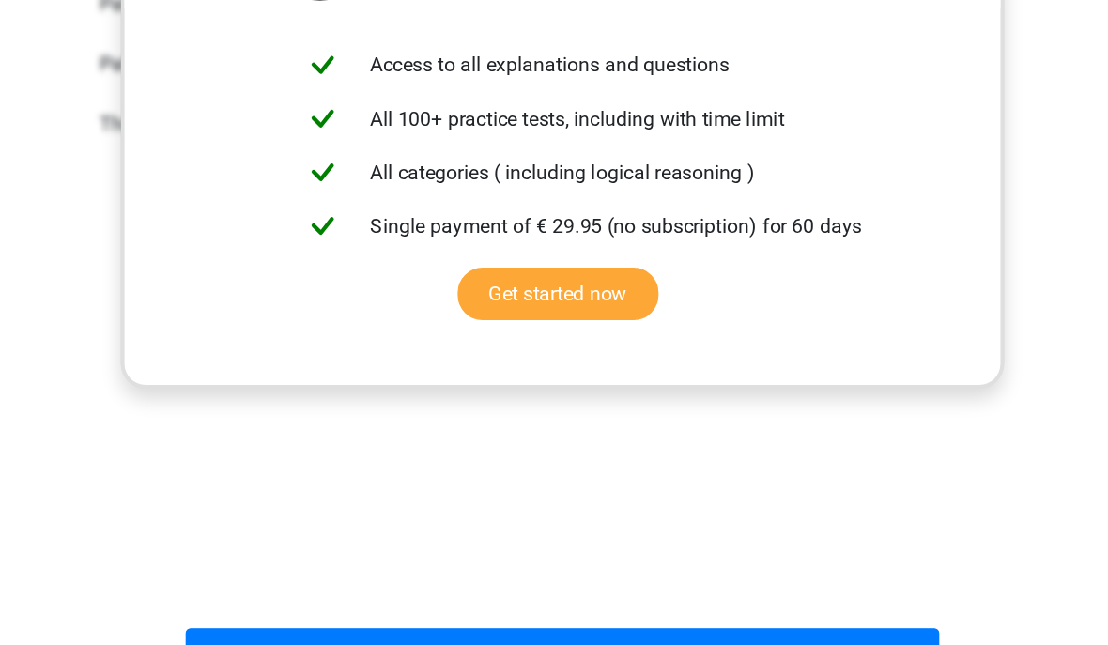
scroll to position [651, 0]
click at [487, 569] on button "Results" at bounding box center [554, 588] width 568 height 39
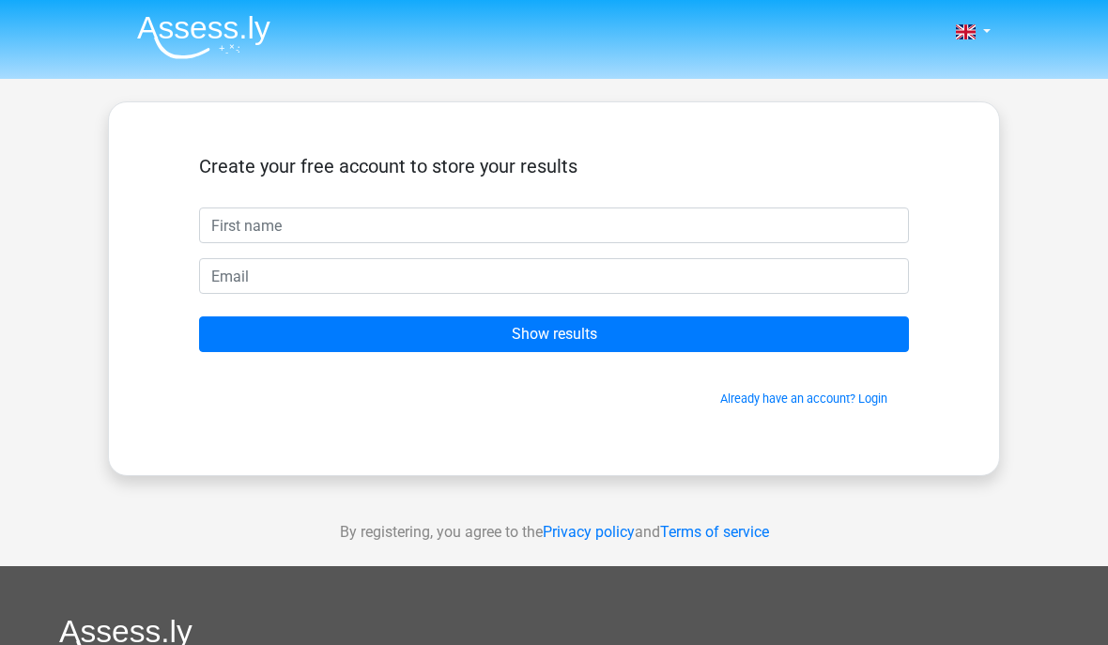
scroll to position [2, 0]
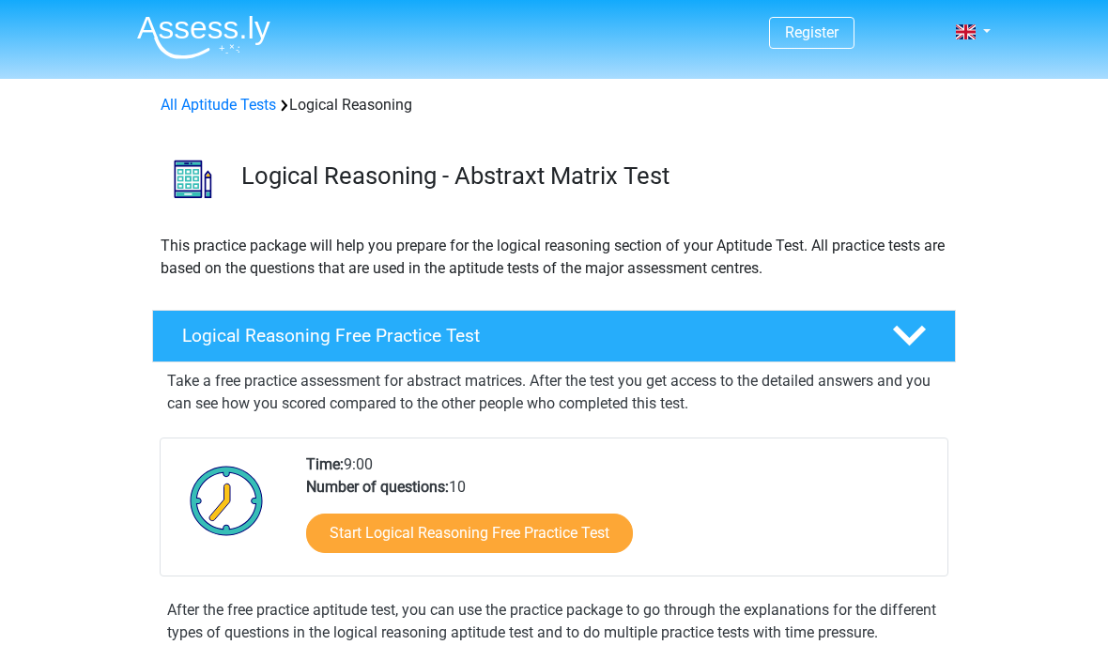
scroll to position [350, 0]
